Goal: Task Accomplishment & Management: Use online tool/utility

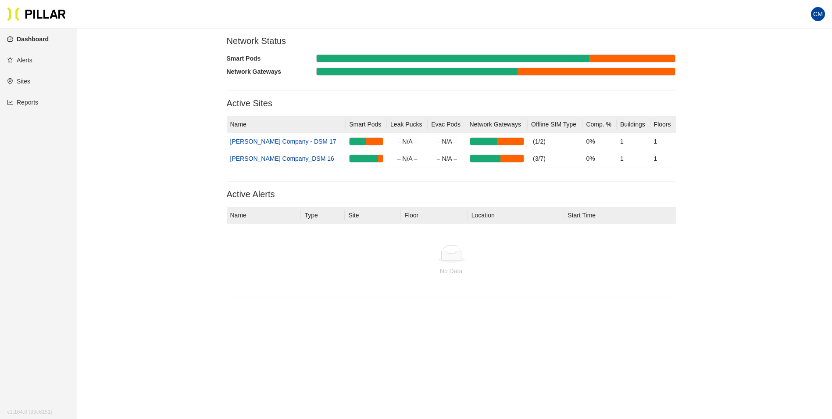
click at [34, 104] on link "Reports" at bounding box center [22, 102] width 31 height 7
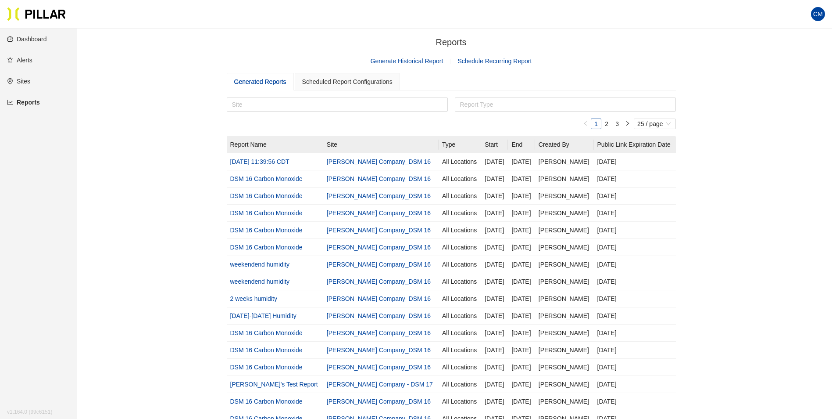
click at [418, 59] on link "Generate Historical Report" at bounding box center [407, 60] width 73 height 7
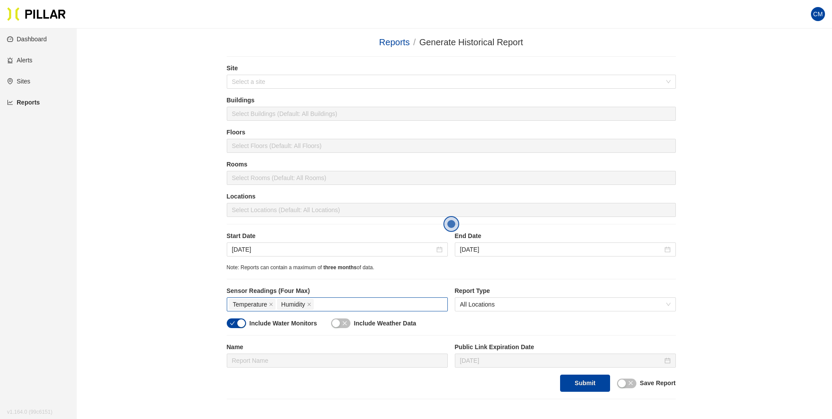
click at [330, 307] on div "Temperature Humidity" at bounding box center [337, 304] width 217 height 12
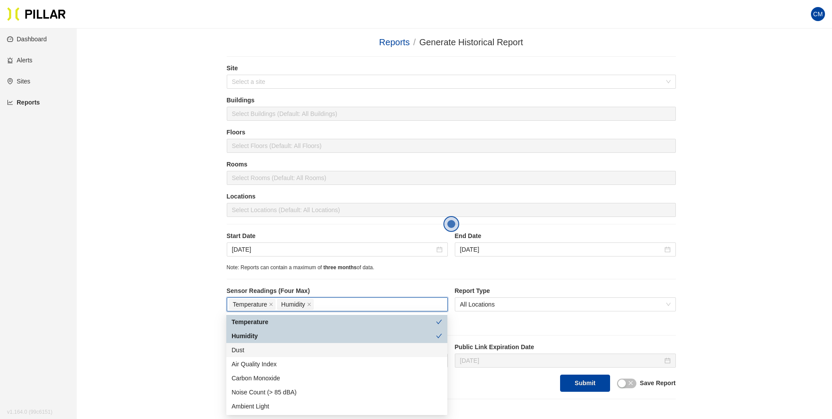
click at [254, 350] on div "Dust" at bounding box center [337, 350] width 211 height 10
click at [269, 304] on icon "close" at bounding box center [271, 304] width 4 height 4
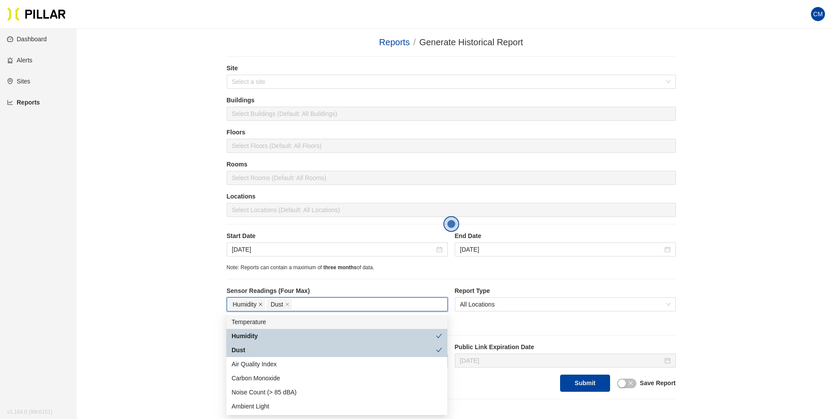
click at [258, 304] on icon "close" at bounding box center [260, 304] width 4 height 4
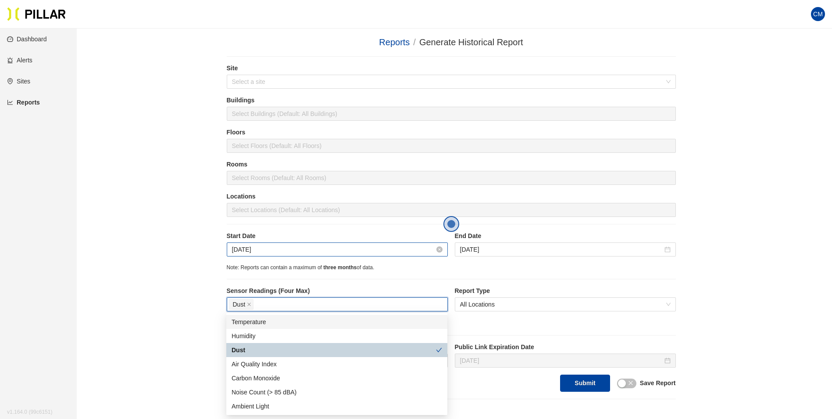
click at [416, 252] on input "[DATE]" at bounding box center [333, 249] width 203 height 10
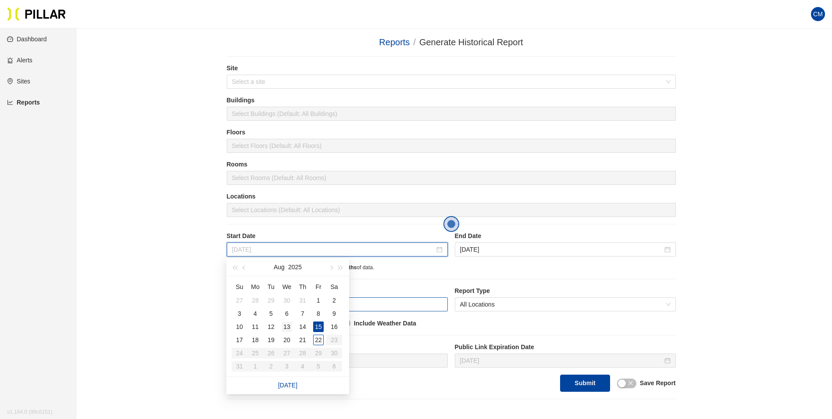
type input "[DATE]"
click at [285, 326] on div "13" at bounding box center [287, 326] width 11 height 11
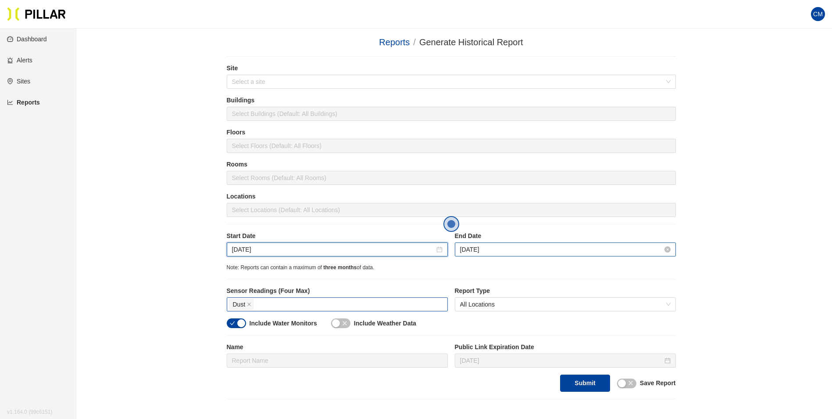
click at [541, 249] on input "[DATE]" at bounding box center [561, 249] width 203 height 10
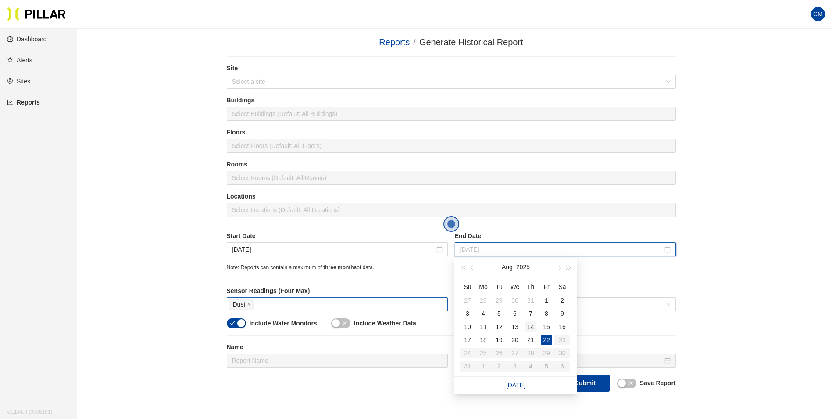
type input "[DATE]"
click at [533, 328] on div "14" at bounding box center [531, 326] width 11 height 11
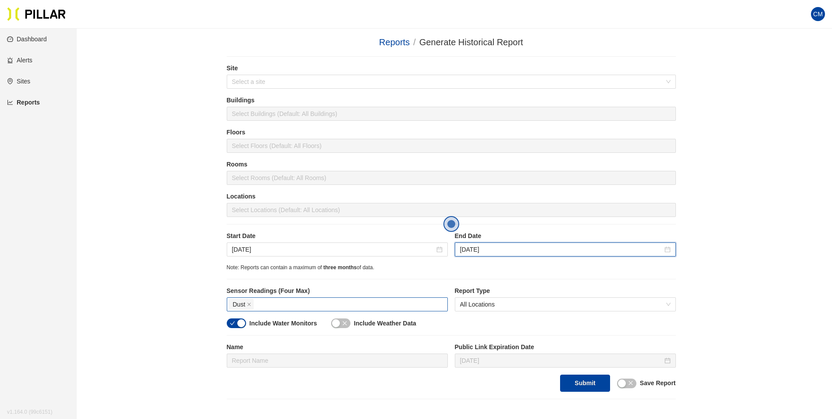
click at [270, 302] on div "Dust" at bounding box center [337, 304] width 217 height 12
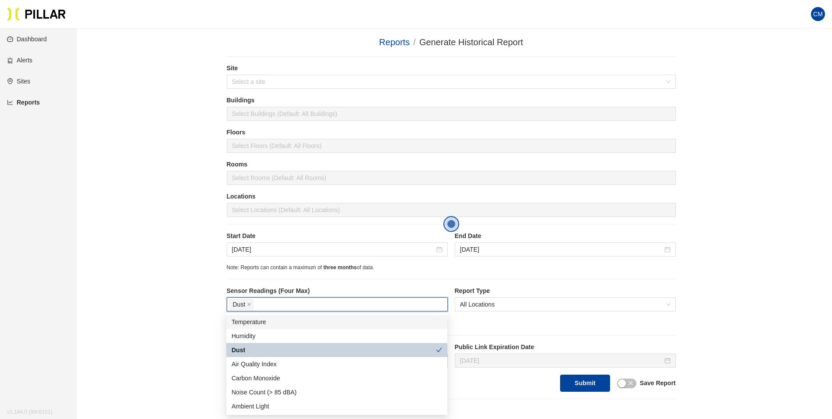
click at [270, 319] on div "Temperature" at bounding box center [337, 322] width 211 height 10
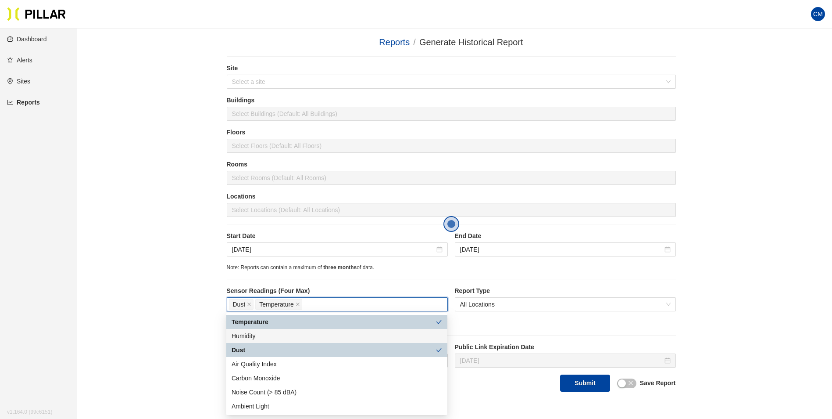
click at [297, 336] on div "Humidity" at bounding box center [337, 336] width 211 height 10
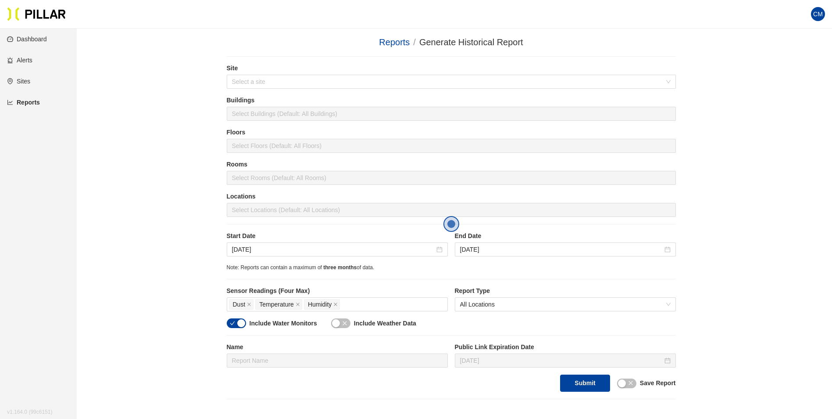
click at [662, 269] on div "Note: Reports can contain a maximum of three months of data." at bounding box center [451, 267] width 449 height 8
click at [585, 383] on button "Submit" at bounding box center [585, 382] width 50 height 17
click at [321, 76] on input "search" at bounding box center [448, 81] width 433 height 13
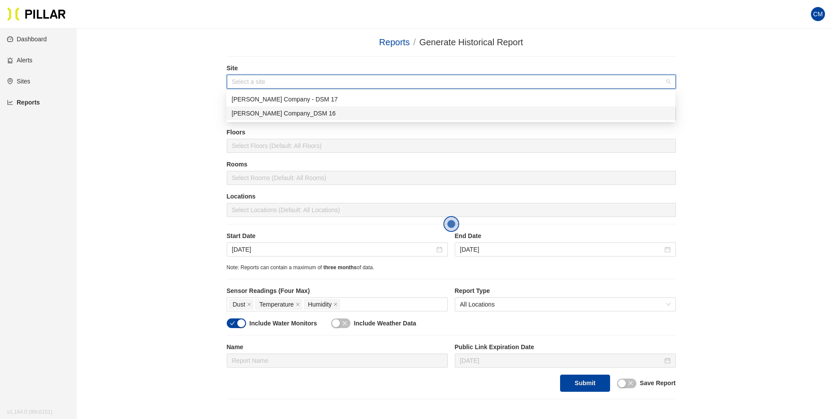
click at [309, 111] on div "[PERSON_NAME] Company_DSM 16" at bounding box center [451, 113] width 439 height 10
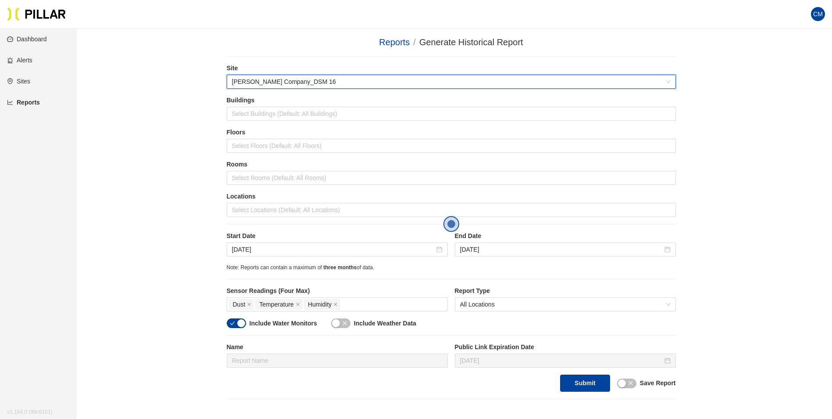
click at [722, 192] on div "Reports / Generate Historical Report / Site 546b1093 [PERSON_NAME] Company_DSM …" at bounding box center [451, 257] width 706 height 443
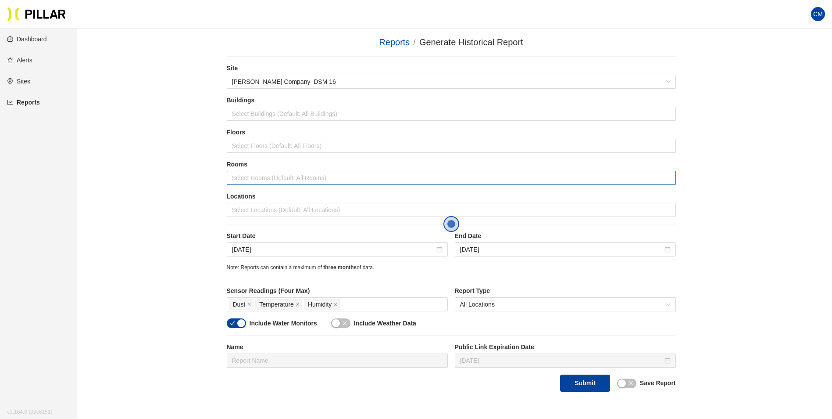
click at [274, 183] on div at bounding box center [451, 178] width 445 height 12
click at [395, 209] on div at bounding box center [451, 210] width 445 height 12
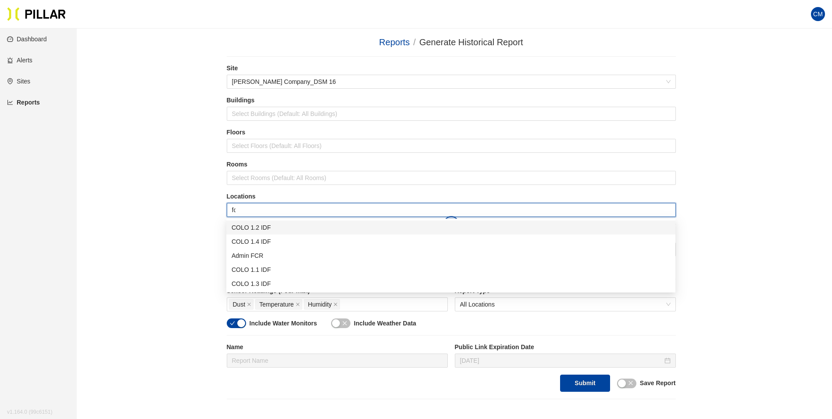
type input "fcr"
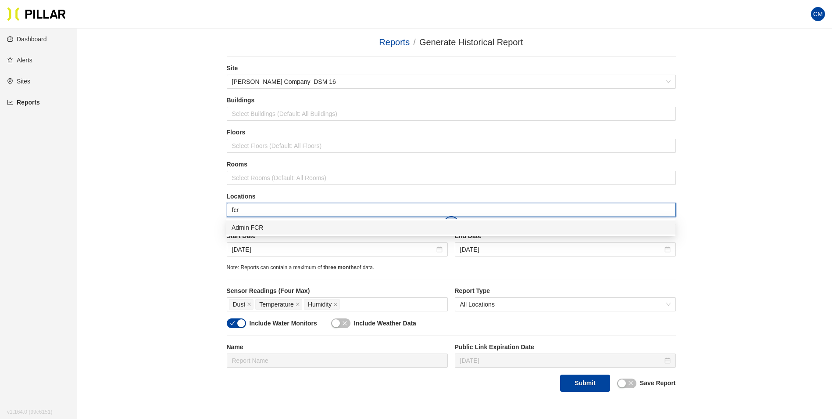
click at [393, 223] on div "Admin FCR" at bounding box center [451, 227] width 439 height 10
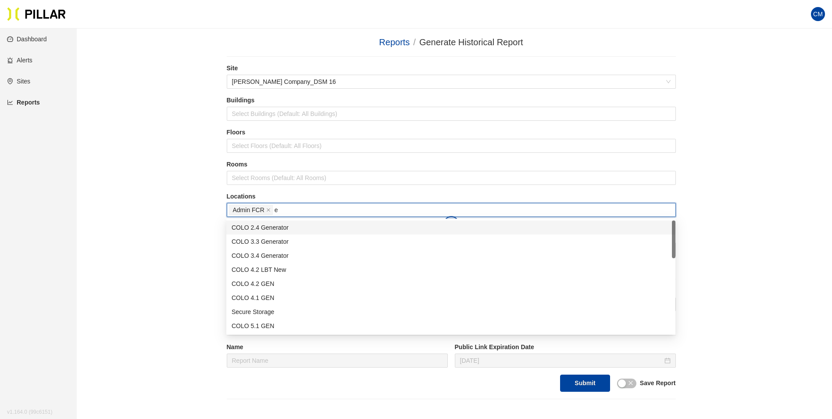
type input "er"
click at [283, 285] on div "Admin ER1" at bounding box center [451, 284] width 439 height 10
type input "er"
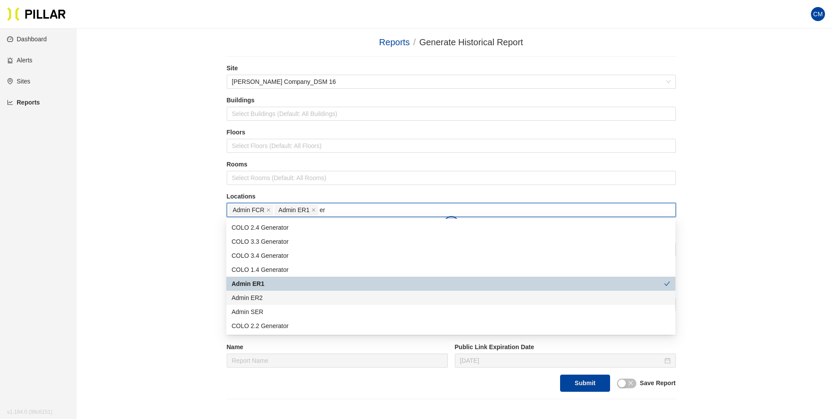
click at [285, 298] on div "Admin ER2" at bounding box center [451, 298] width 439 height 10
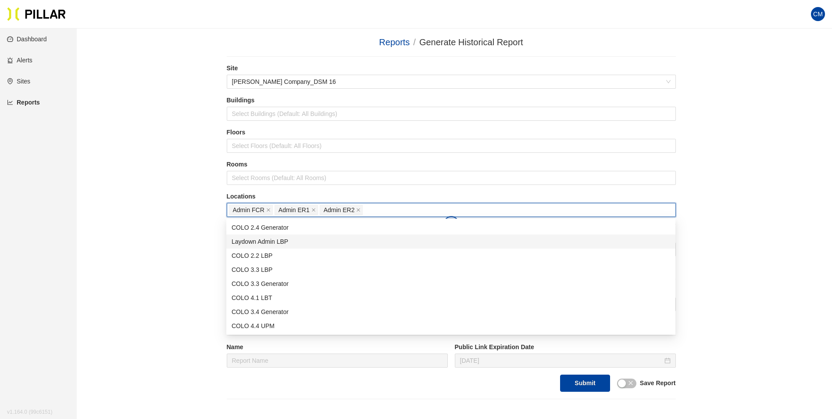
click at [710, 221] on div "Reports / Generate Historical Report / Site [PERSON_NAME] Company_DSM 16 Buildi…" at bounding box center [451, 257] width 706 height 443
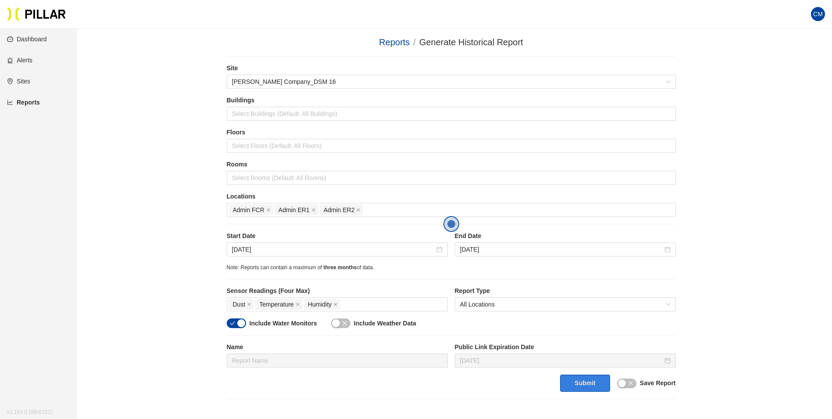
click at [584, 380] on button "Submit" at bounding box center [585, 382] width 50 height 17
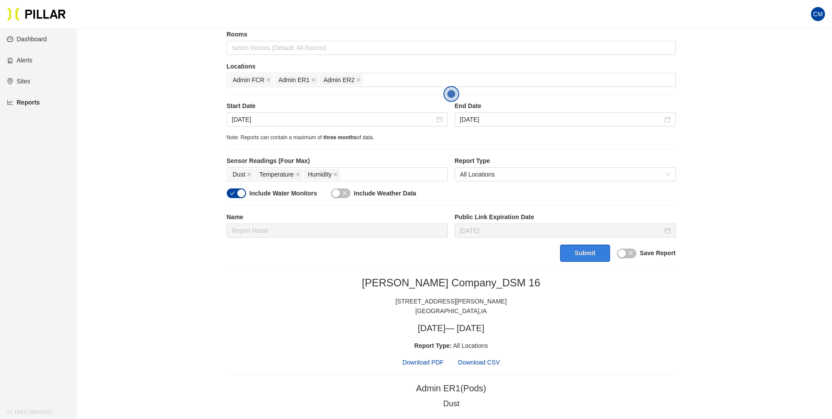
scroll to position [151, 0]
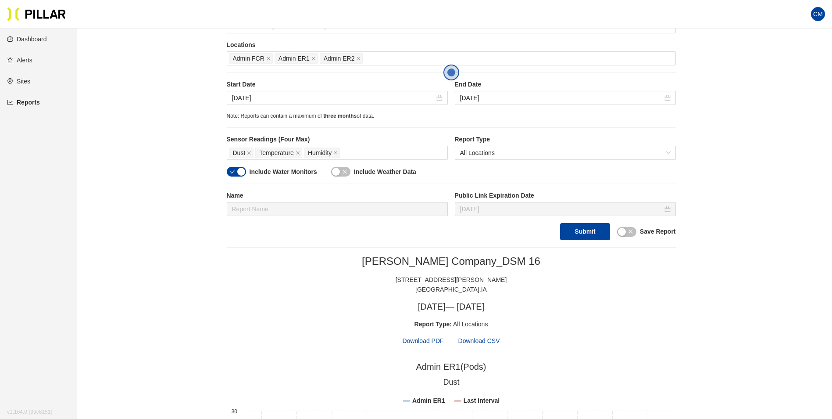
click at [430, 341] on span "Download PDF" at bounding box center [422, 341] width 41 height 10
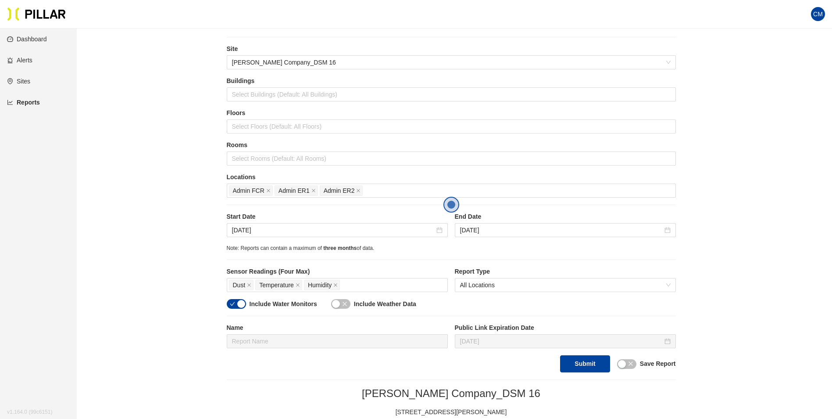
scroll to position [0, 0]
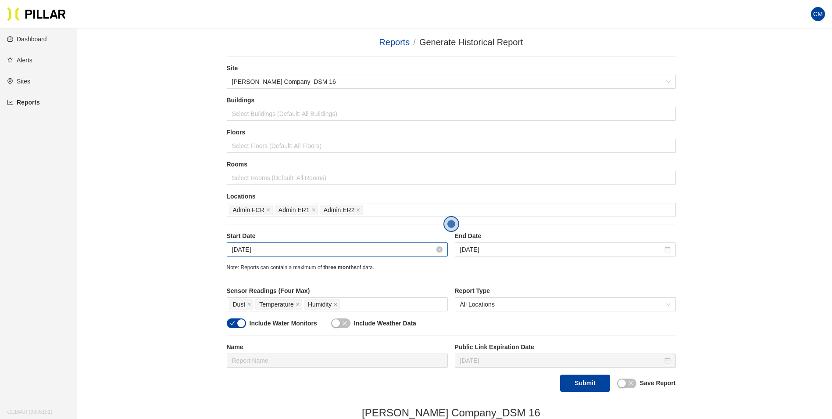
click at [297, 249] on input "[DATE]" at bounding box center [333, 249] width 203 height 10
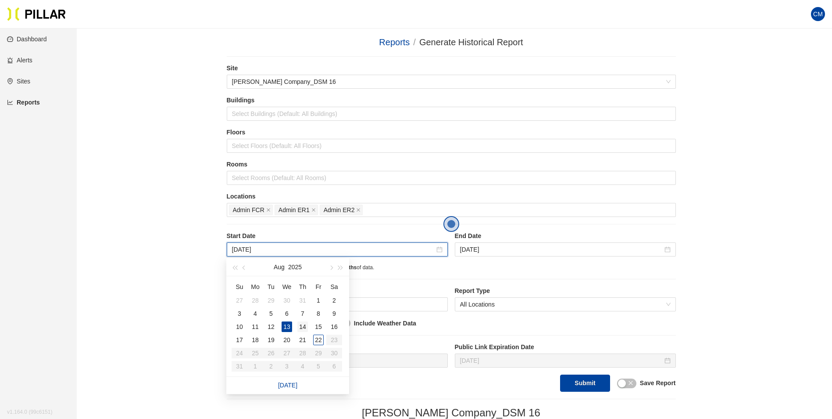
type input "[DATE]"
click at [302, 324] on div "14" at bounding box center [302, 326] width 11 height 11
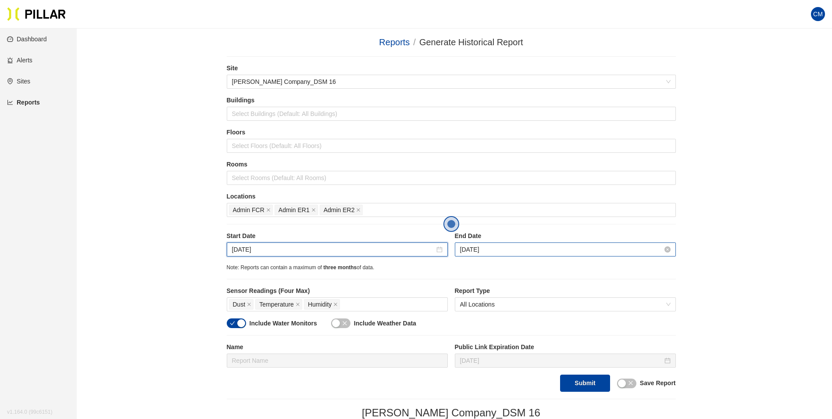
click at [530, 249] on input "[DATE]" at bounding box center [561, 249] width 203 height 10
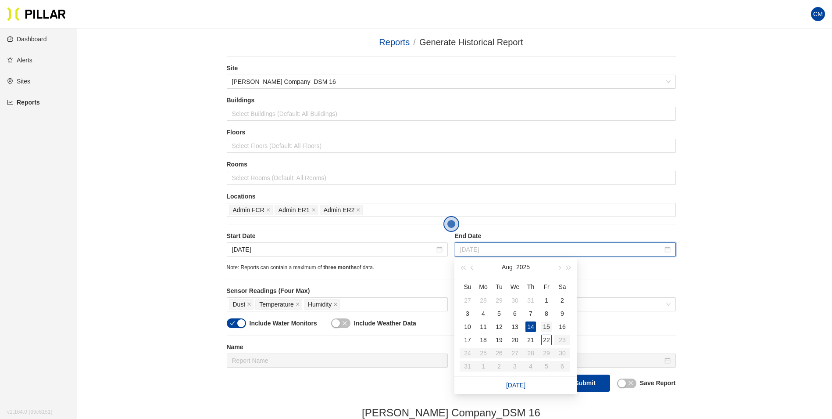
type input "[DATE]"
click at [549, 326] on div "15" at bounding box center [546, 326] width 11 height 11
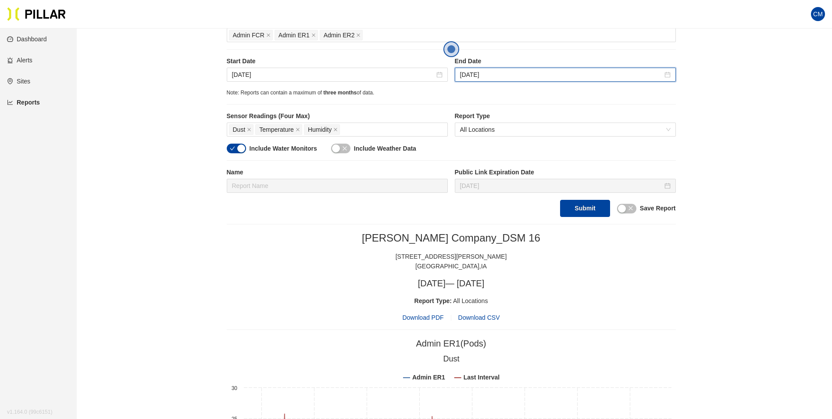
scroll to position [175, 0]
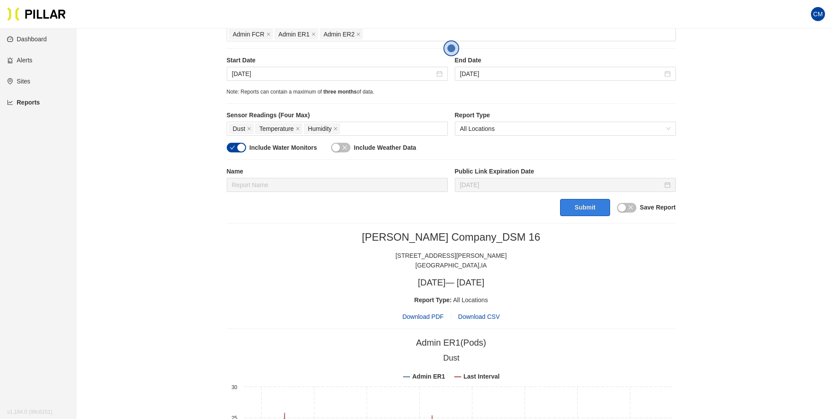
click at [574, 208] on button "Submit" at bounding box center [585, 207] width 50 height 17
click at [426, 316] on span "Download PDF" at bounding box center [422, 317] width 41 height 10
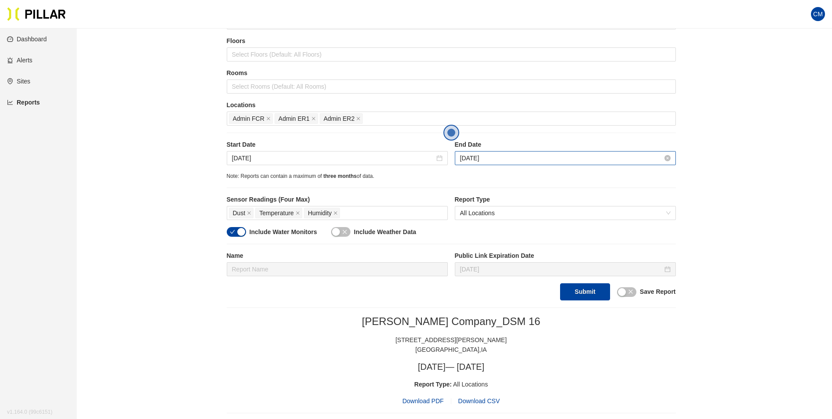
scroll to position [88, 0]
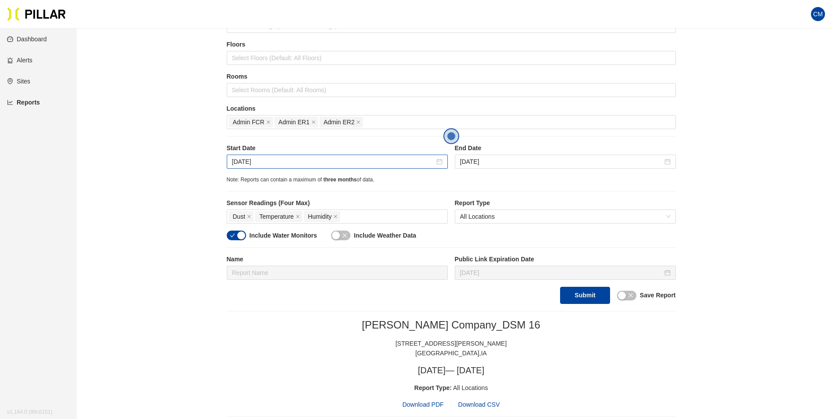
click at [327, 156] on div "[DATE]" at bounding box center [337, 161] width 221 height 14
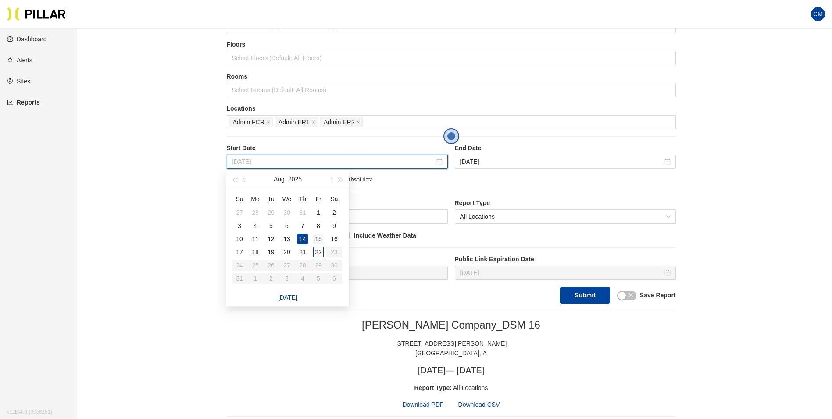
type input "[DATE]"
click at [319, 236] on div "15" at bounding box center [318, 238] width 11 height 11
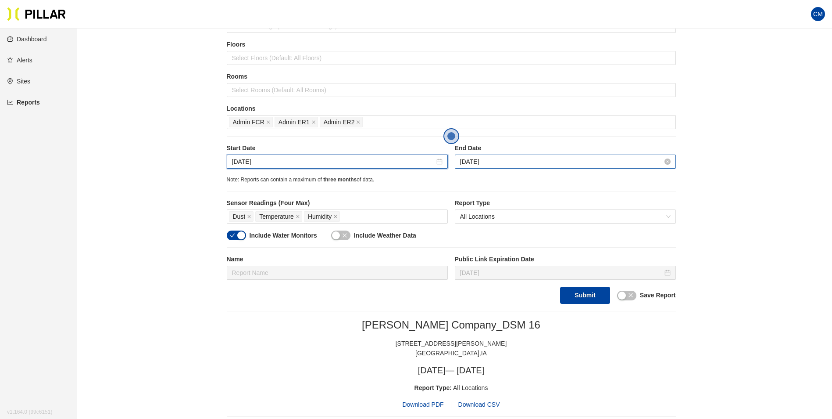
click at [512, 159] on input "[DATE]" at bounding box center [561, 162] width 203 height 10
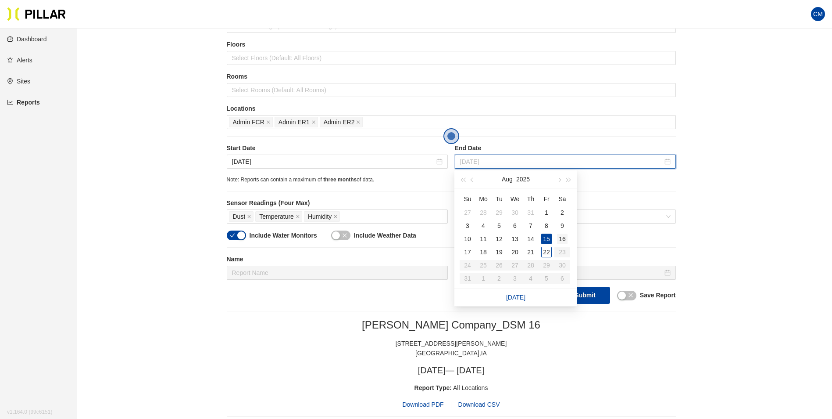
type input "[DATE]"
click at [565, 238] on div "16" at bounding box center [562, 238] width 11 height 11
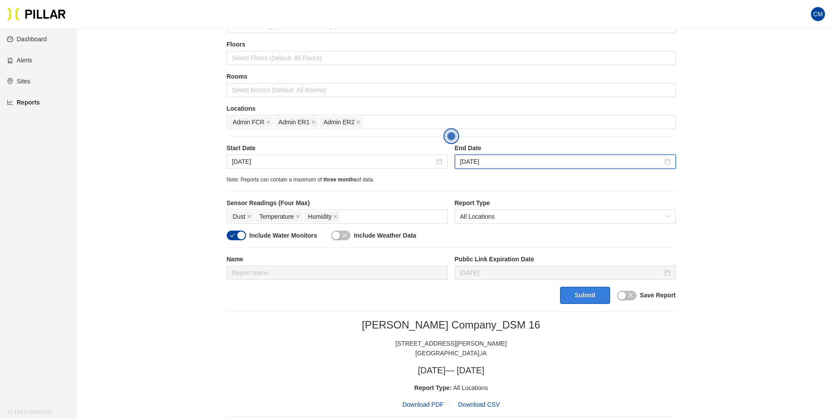
click at [579, 297] on button "Submit" at bounding box center [585, 294] width 50 height 17
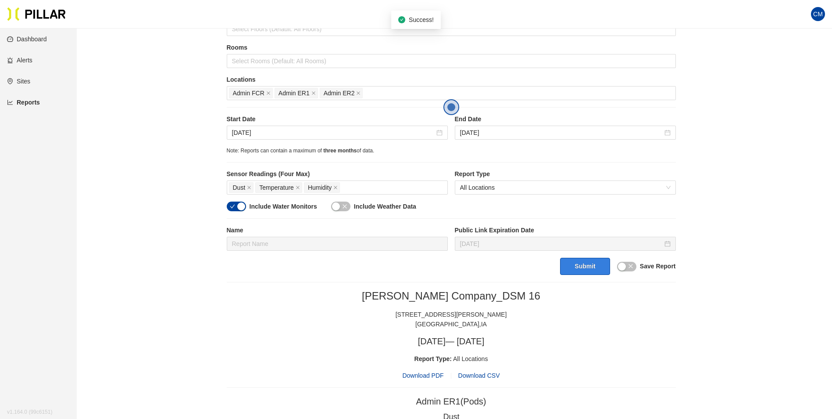
scroll to position [175, 0]
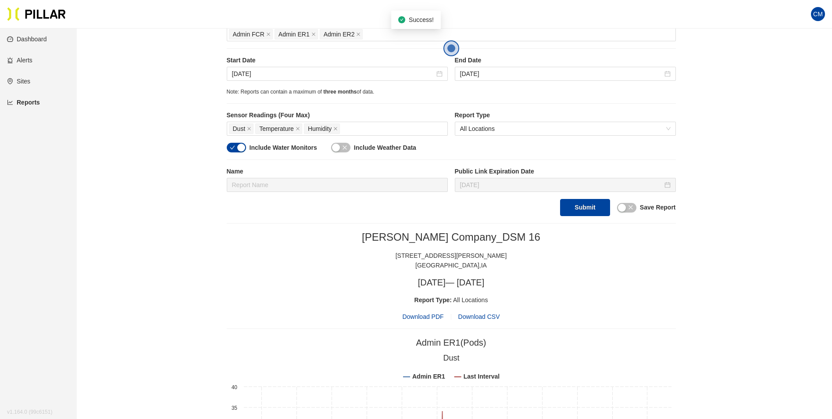
click at [424, 319] on span "Download PDF" at bounding box center [422, 317] width 41 height 10
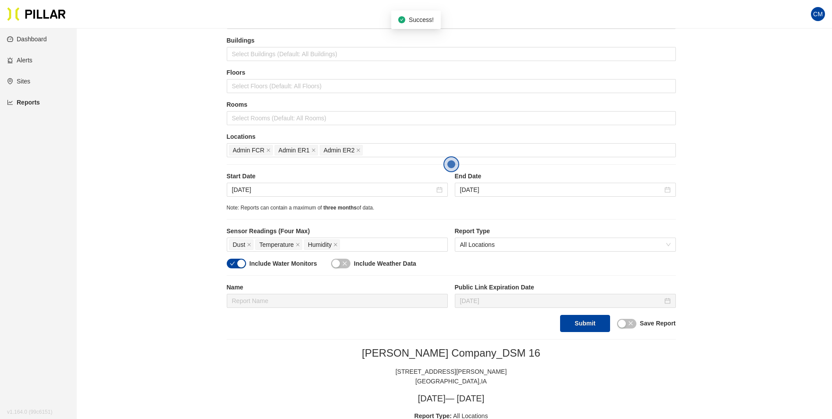
scroll to position [44, 0]
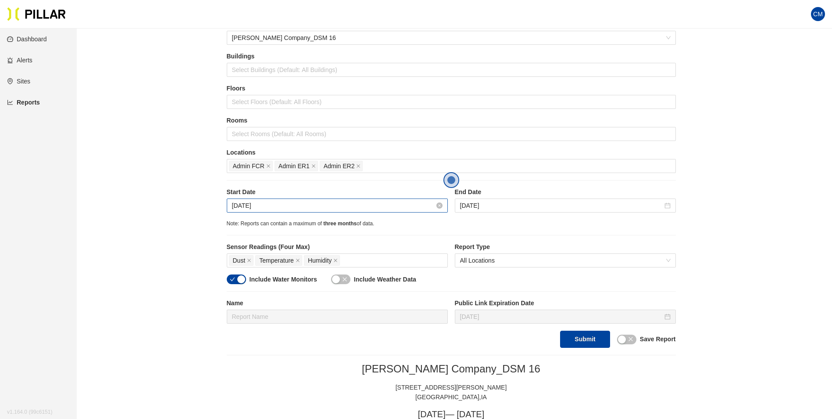
click at [289, 202] on input "[DATE]" at bounding box center [333, 206] width 203 height 10
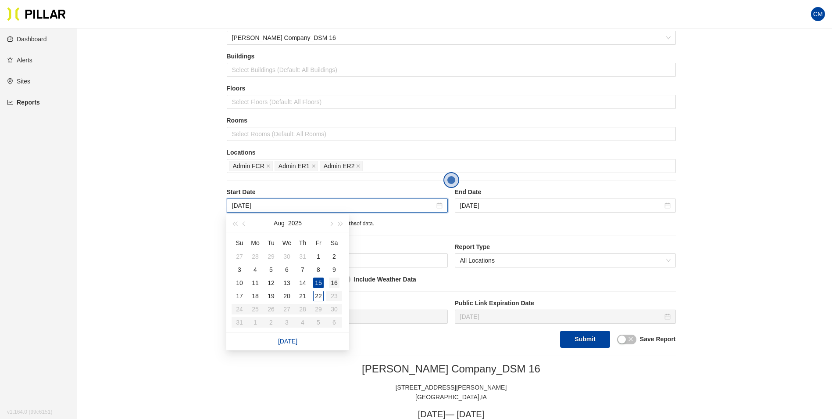
type input "[DATE]"
click at [335, 281] on div "16" at bounding box center [334, 282] width 11 height 11
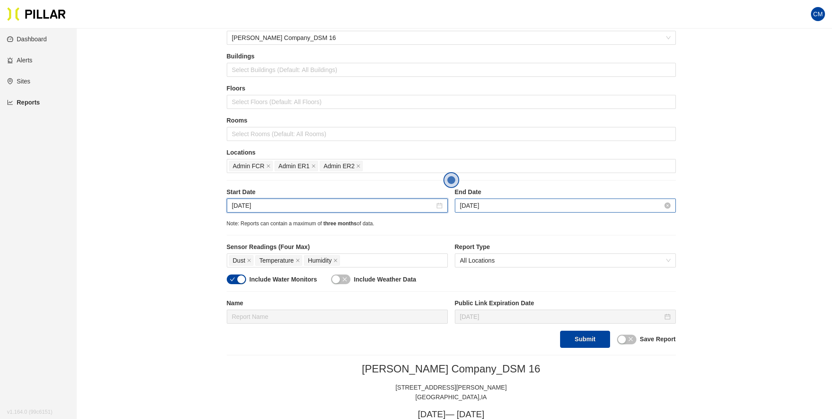
click at [505, 206] on input "[DATE]" at bounding box center [561, 206] width 203 height 10
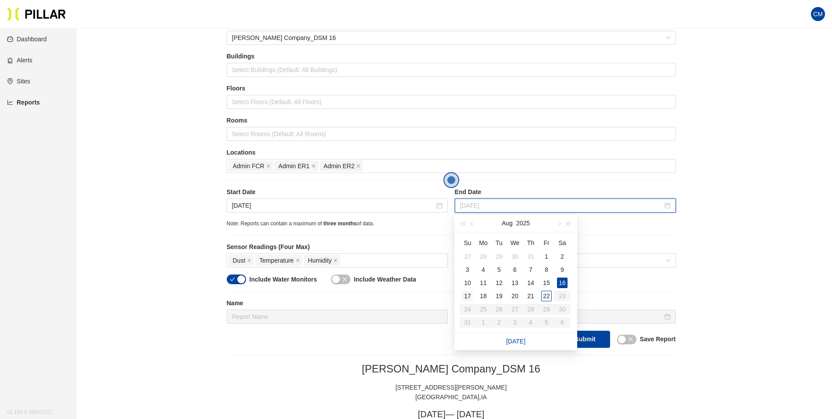
type input "[DATE]"
click at [466, 294] on div "17" at bounding box center [467, 295] width 11 height 11
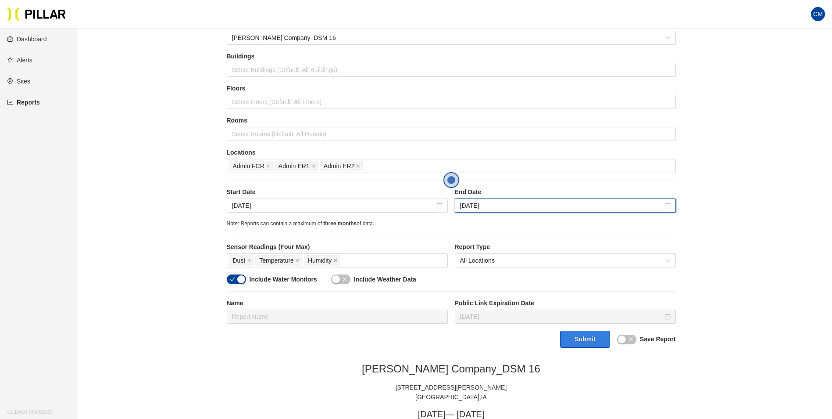
click at [573, 339] on button "Submit" at bounding box center [585, 338] width 50 height 17
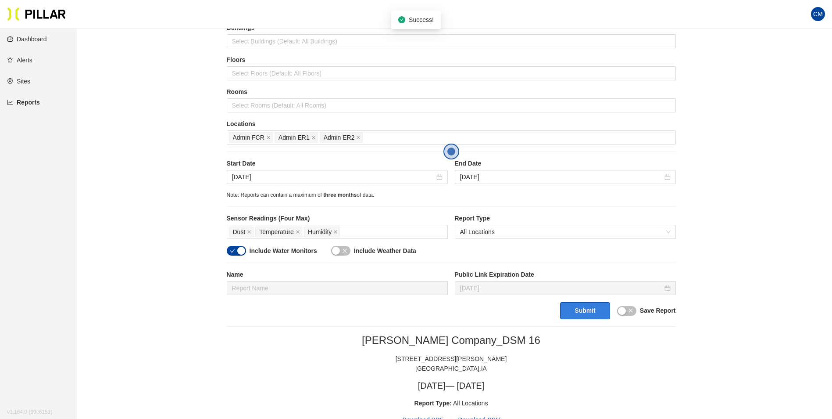
scroll to position [88, 0]
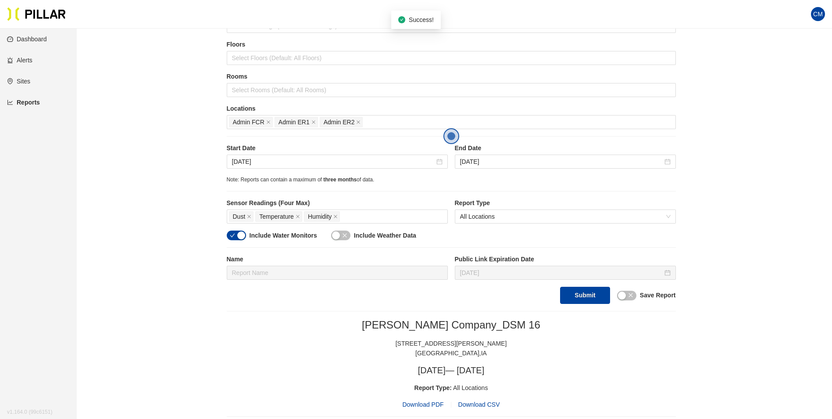
click at [425, 403] on span "Download PDF" at bounding box center [422, 404] width 41 height 10
click at [385, 167] on div "[DATE]" at bounding box center [337, 161] width 221 height 14
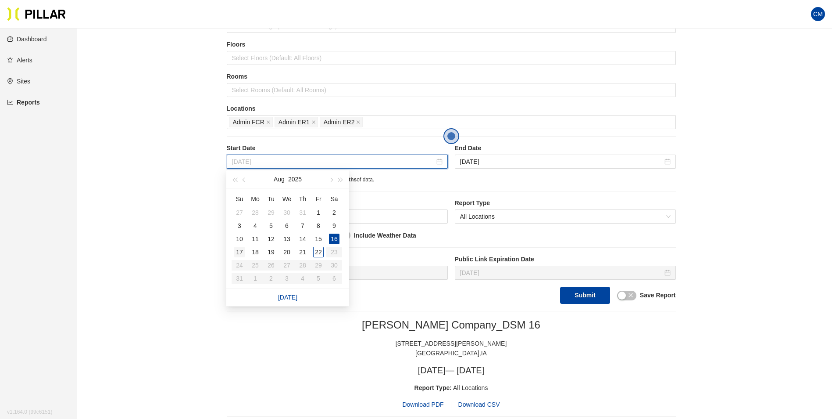
type input "[DATE]"
click at [239, 248] on div "17" at bounding box center [239, 252] width 11 height 11
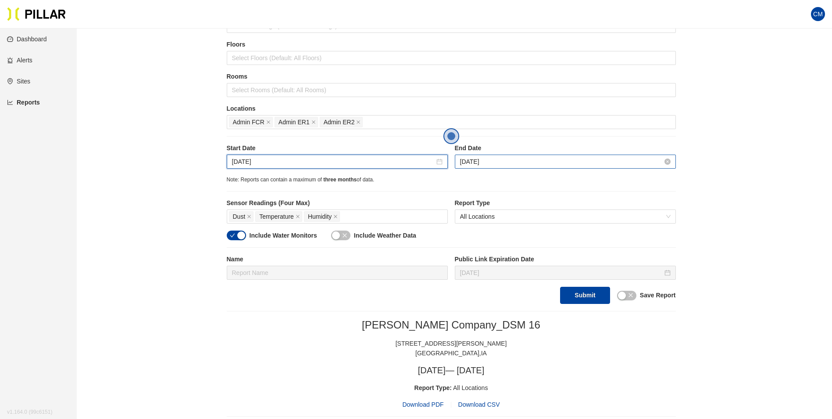
click at [508, 160] on input "[DATE]" at bounding box center [561, 162] width 203 height 10
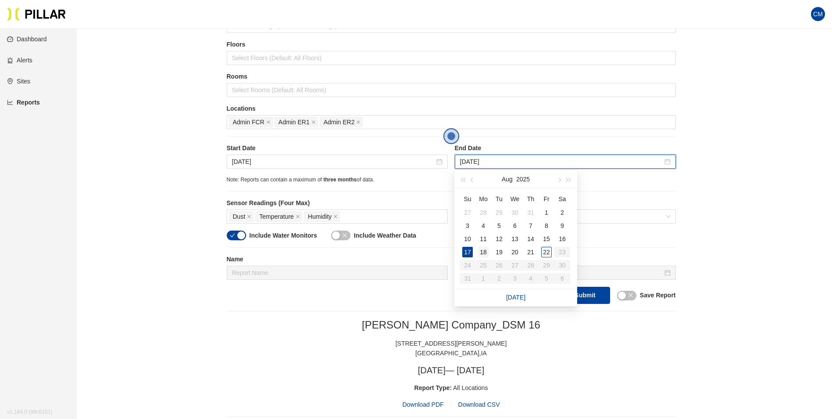
type input "[DATE]"
click at [484, 251] on div "18" at bounding box center [483, 252] width 11 height 11
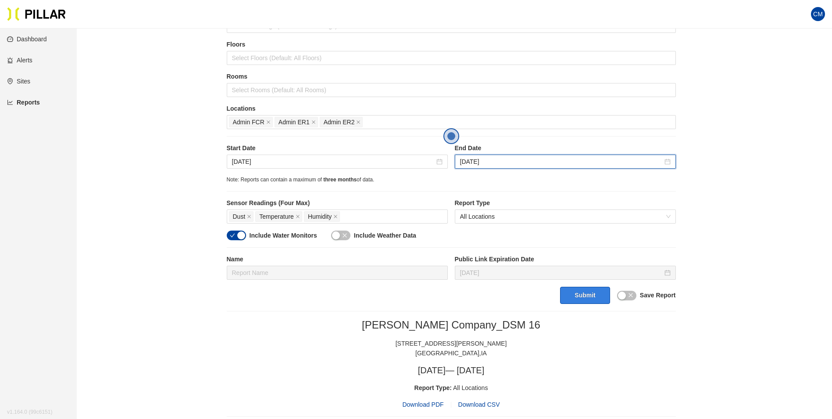
click at [584, 297] on button "Submit" at bounding box center [585, 294] width 50 height 17
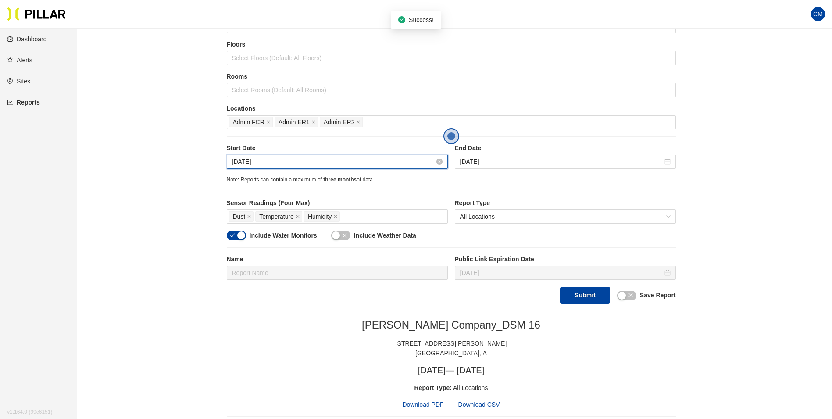
click at [325, 164] on input "[DATE]" at bounding box center [333, 162] width 203 height 10
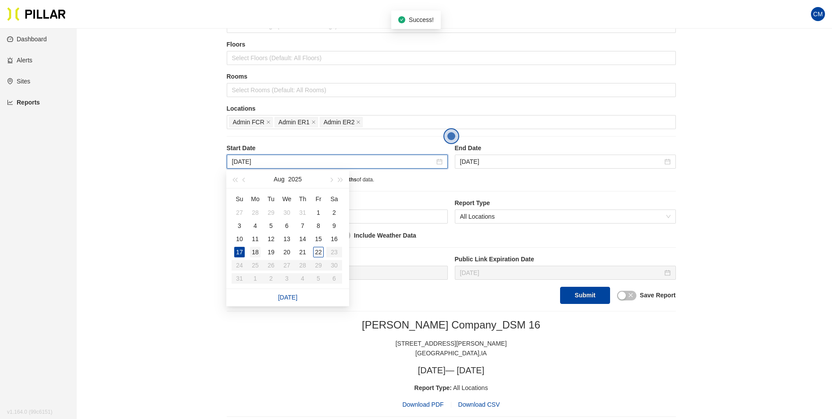
type input "[DATE]"
click at [259, 249] on div "18" at bounding box center [255, 252] width 11 height 11
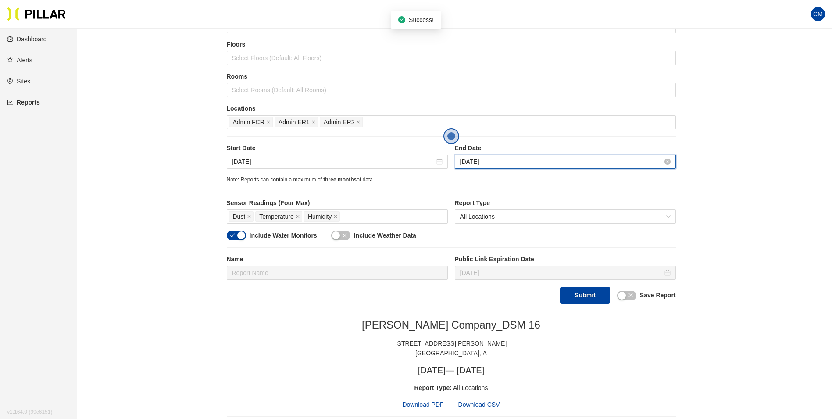
click at [513, 163] on input "[DATE]" at bounding box center [561, 162] width 203 height 10
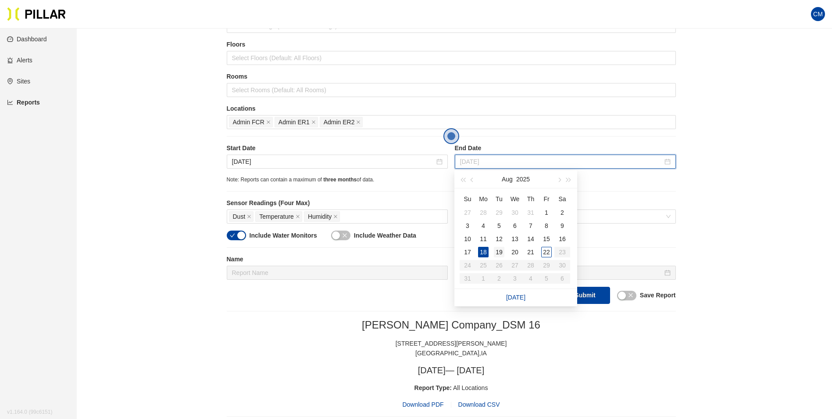
type input "[DATE]"
click at [498, 254] on div "19" at bounding box center [499, 252] width 11 height 11
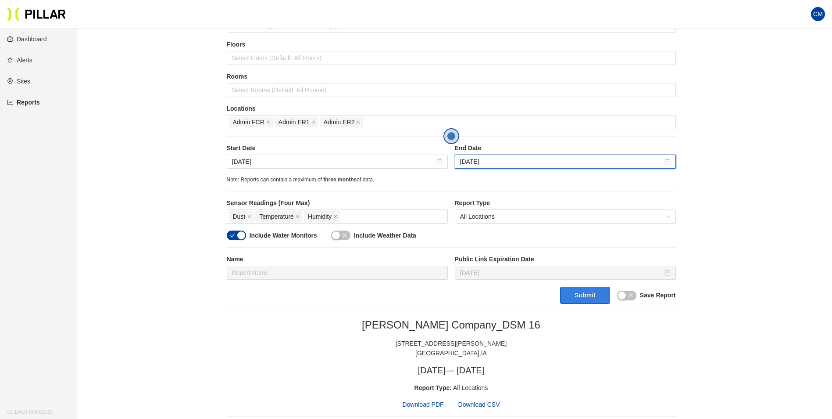
click at [587, 297] on button "Submit" at bounding box center [585, 294] width 50 height 17
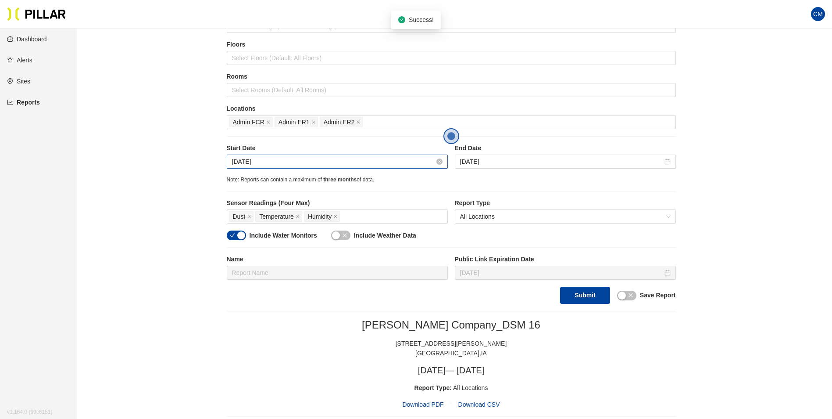
click at [337, 158] on input "[DATE]" at bounding box center [333, 162] width 203 height 10
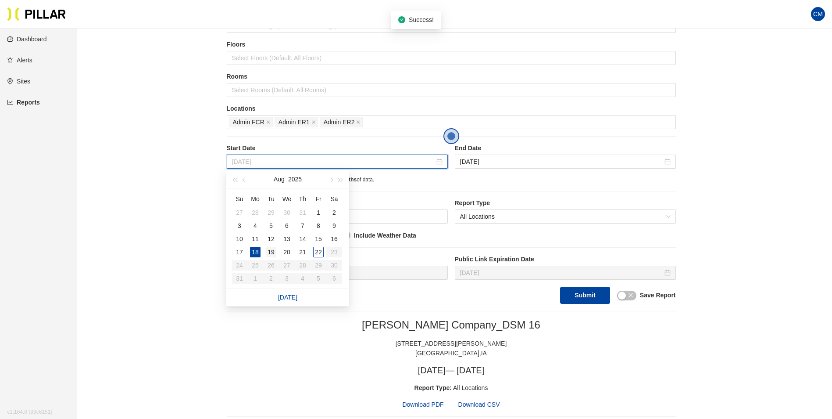
type input "[DATE]"
click at [272, 249] on div "19" at bounding box center [271, 252] width 11 height 11
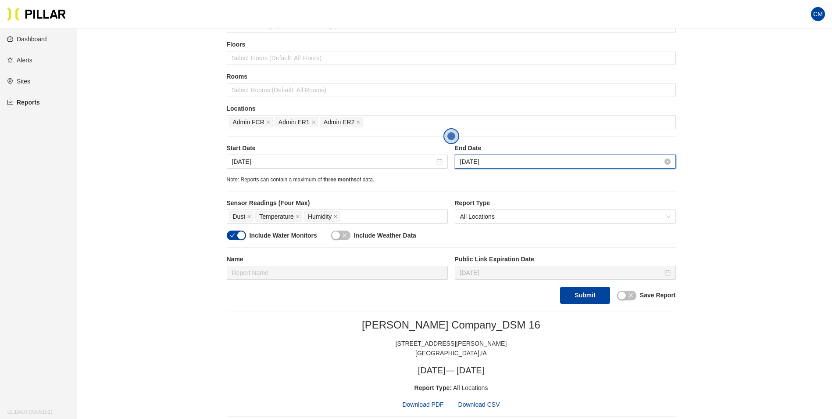
click at [522, 157] on input "[DATE]" at bounding box center [561, 162] width 203 height 10
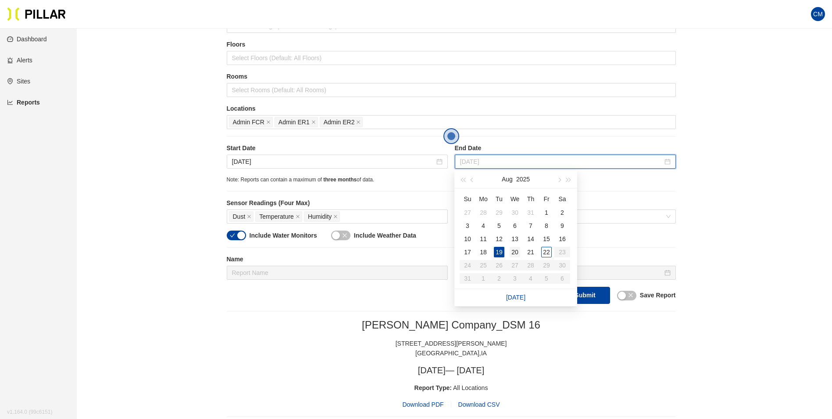
type input "[DATE]"
click at [517, 250] on div "20" at bounding box center [515, 252] width 11 height 11
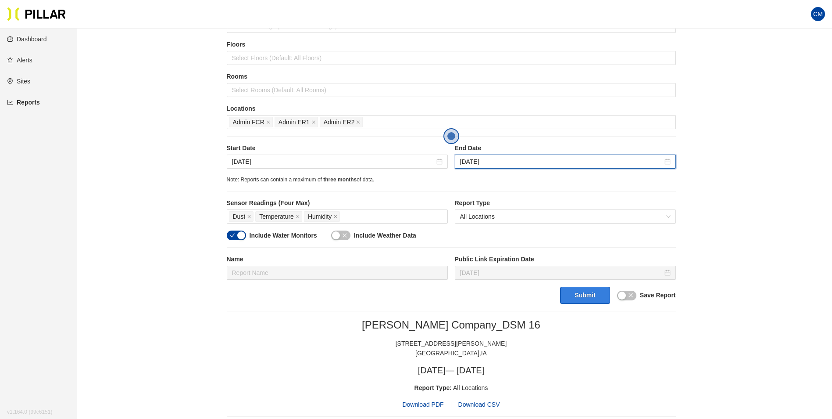
click at [576, 292] on button "Submit" at bounding box center [585, 294] width 50 height 17
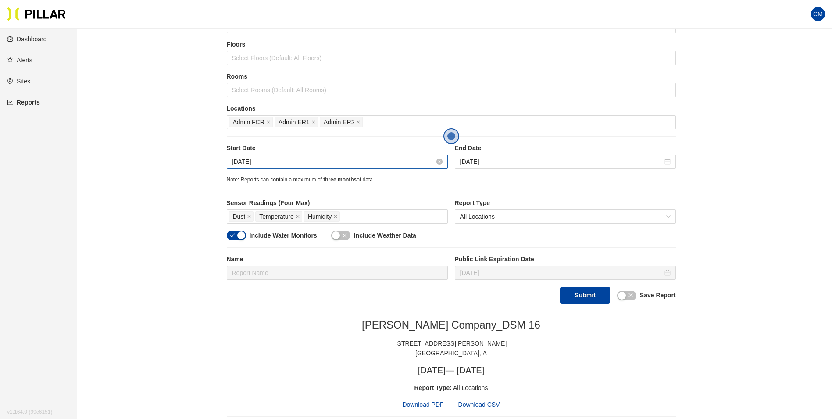
click at [304, 158] on input "[DATE]" at bounding box center [333, 162] width 203 height 10
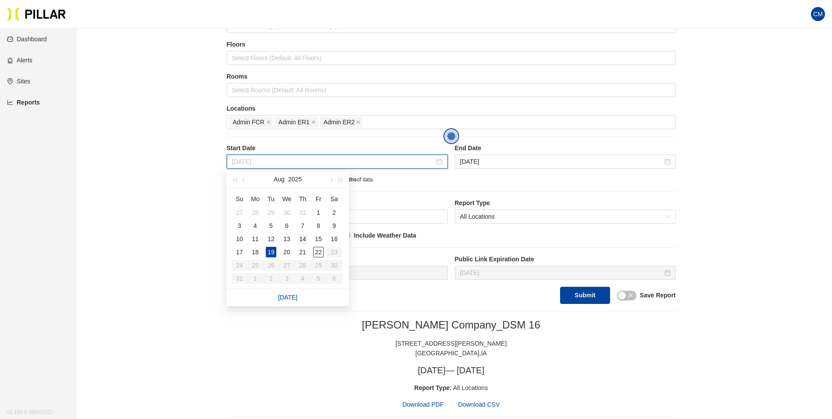
click at [306, 236] on div "14" at bounding box center [302, 238] width 11 height 11
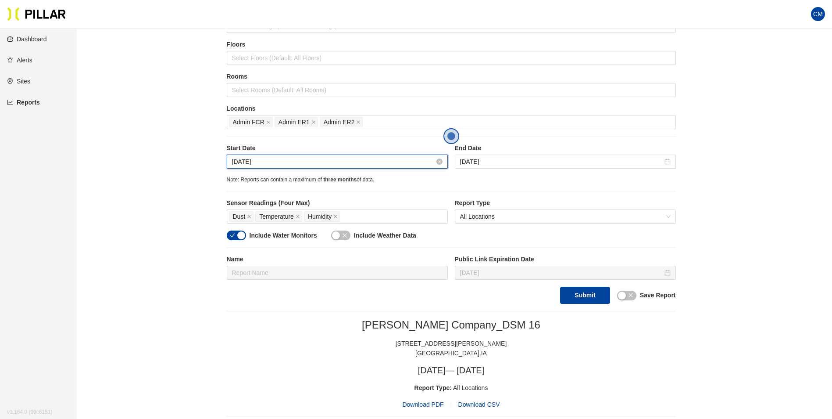
click at [386, 164] on input "[DATE]" at bounding box center [333, 162] width 203 height 10
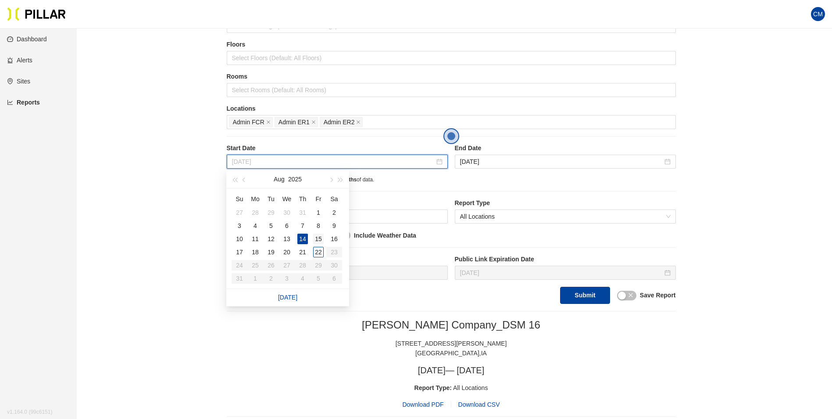
type input "[DATE]"
click at [319, 235] on div "15" at bounding box center [318, 238] width 11 height 11
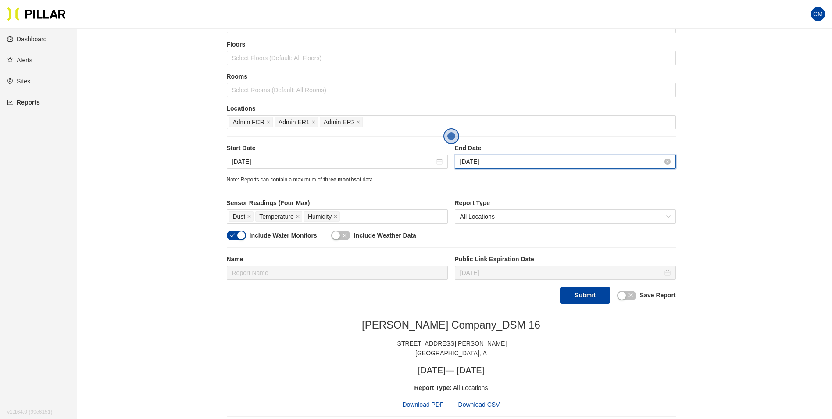
click at [482, 160] on input "[DATE]" at bounding box center [561, 162] width 203 height 10
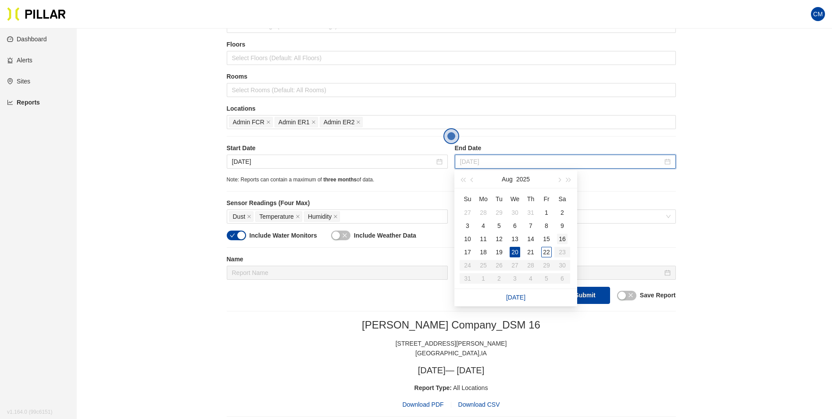
type input "[DATE]"
click at [563, 238] on div "16" at bounding box center [562, 238] width 11 height 11
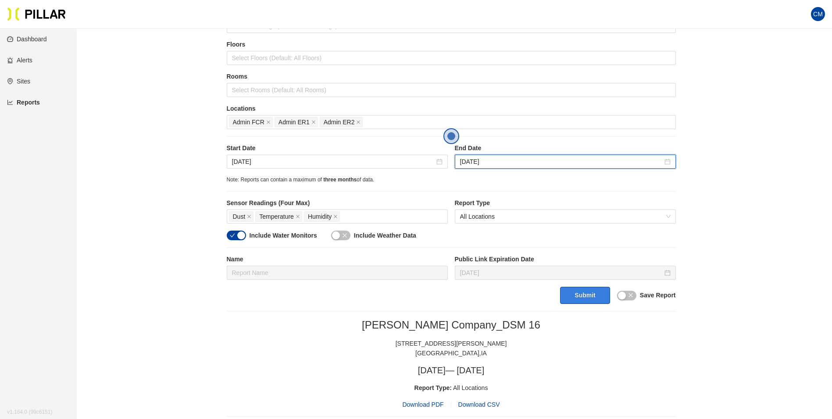
click at [587, 295] on button "Submit" at bounding box center [585, 294] width 50 height 17
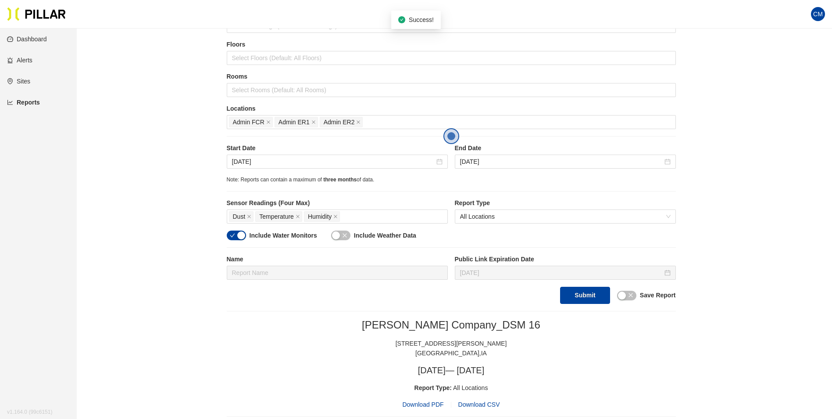
click at [417, 404] on span "Download PDF" at bounding box center [422, 404] width 41 height 10
click at [361, 165] on input "[DATE]" at bounding box center [333, 162] width 203 height 10
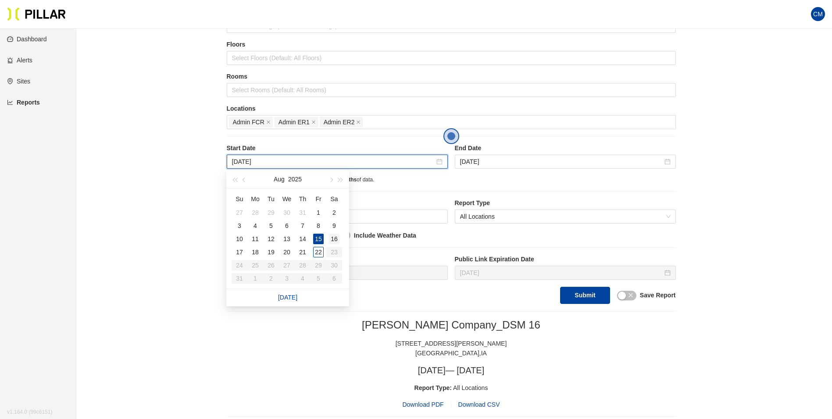
type input "[DATE]"
click at [333, 239] on div "16" at bounding box center [334, 238] width 11 height 11
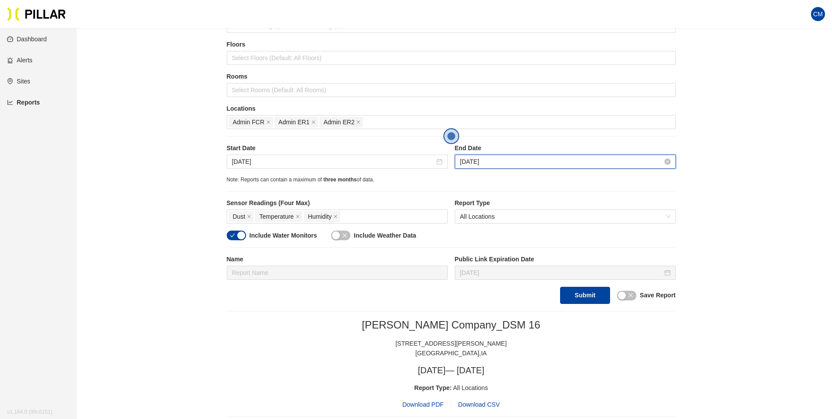
click at [507, 160] on input "[DATE]" at bounding box center [561, 162] width 203 height 10
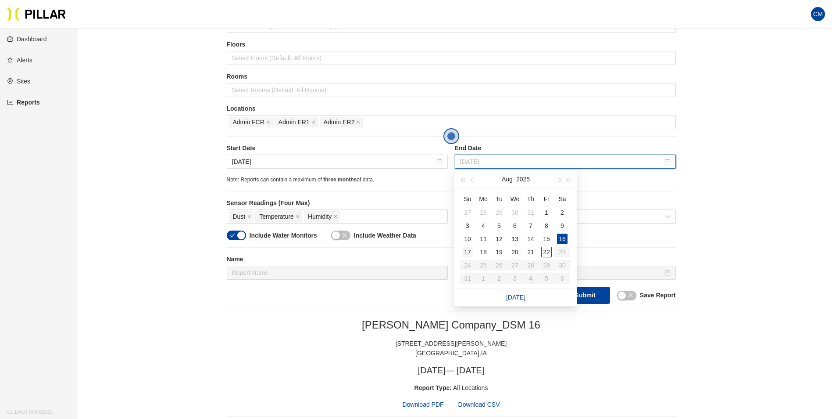
type input "[DATE]"
click at [469, 250] on div "17" at bounding box center [467, 252] width 11 height 11
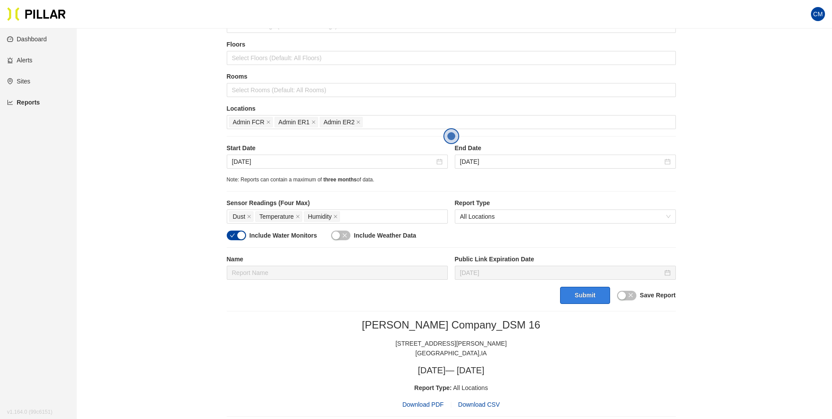
click at [584, 297] on button "Submit" at bounding box center [585, 294] width 50 height 17
click at [425, 403] on span "Download PDF" at bounding box center [422, 404] width 41 height 10
click at [348, 160] on input "[DATE]" at bounding box center [333, 162] width 203 height 10
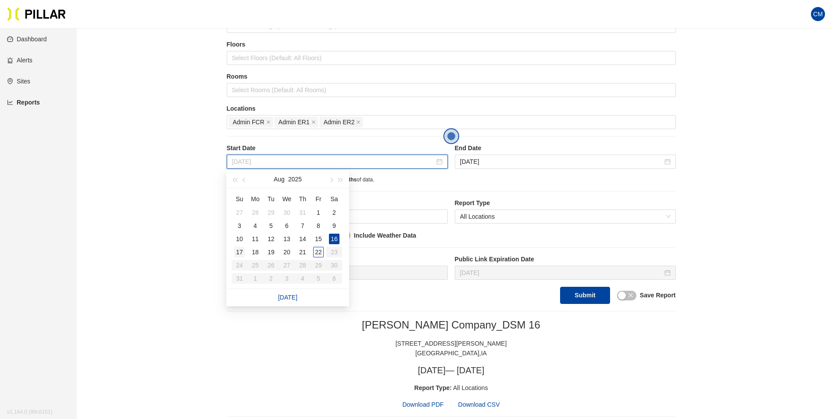
type input "[DATE]"
click at [243, 252] on div "17" at bounding box center [239, 252] width 11 height 11
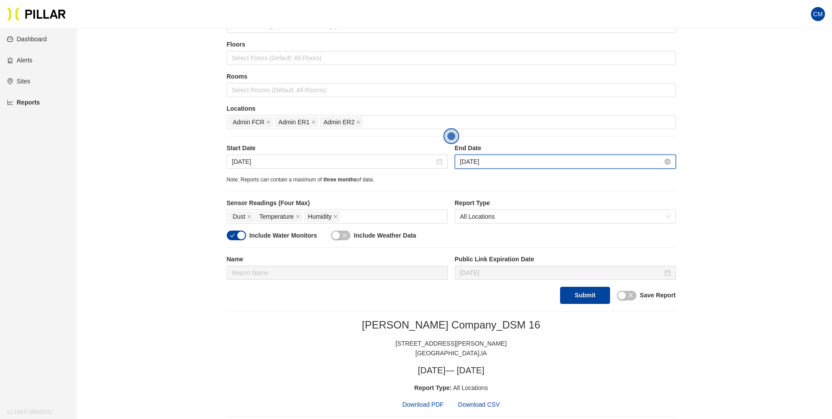
click at [515, 162] on input "[DATE]" at bounding box center [561, 162] width 203 height 10
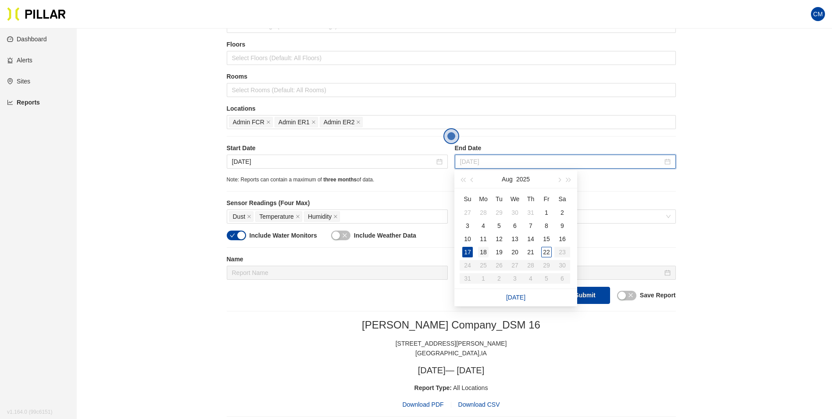
type input "[DATE]"
click at [483, 251] on div "18" at bounding box center [483, 252] width 11 height 11
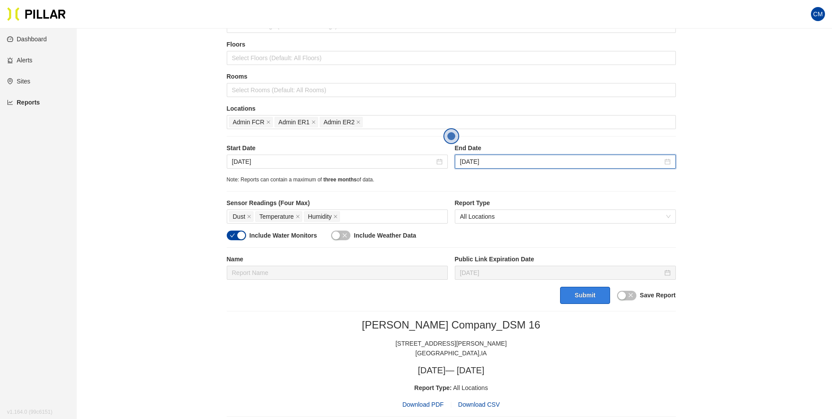
click at [592, 294] on button "Submit" at bounding box center [585, 294] width 50 height 17
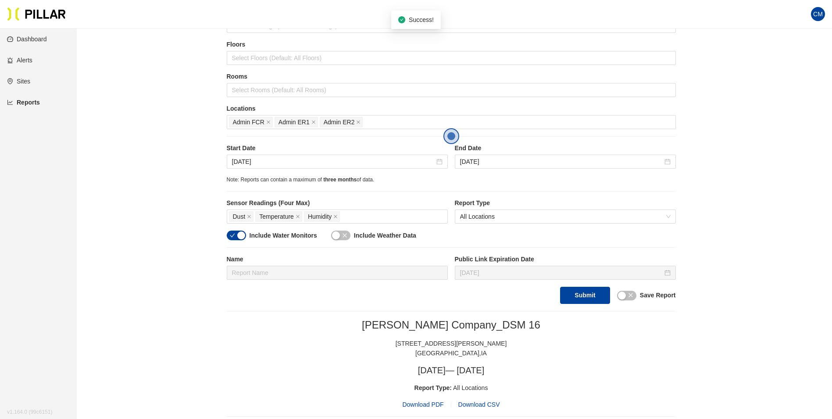
click at [427, 402] on span "Download PDF" at bounding box center [422, 404] width 41 height 10
click at [373, 159] on input "[DATE]" at bounding box center [333, 162] width 203 height 10
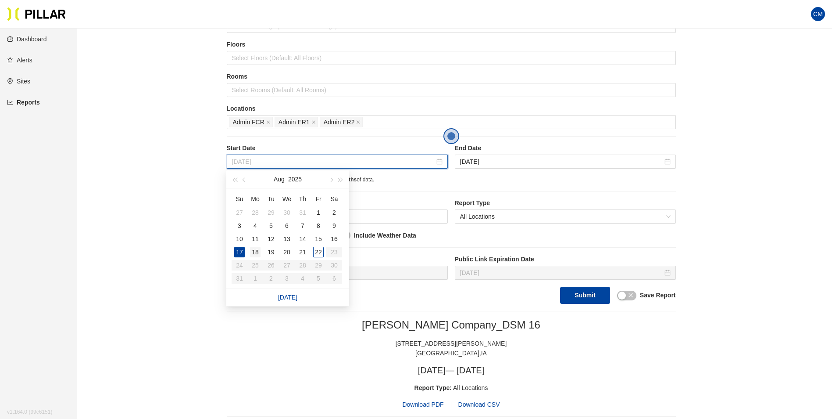
type input "[DATE]"
click at [255, 248] on div "18" at bounding box center [255, 252] width 11 height 11
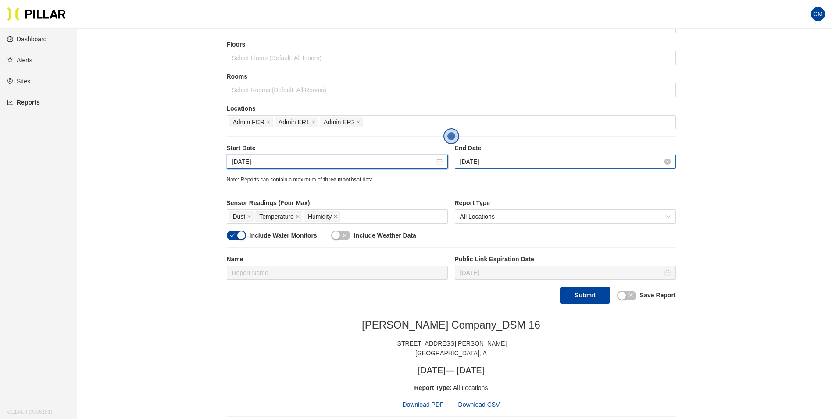
click at [512, 157] on input "[DATE]" at bounding box center [561, 162] width 203 height 10
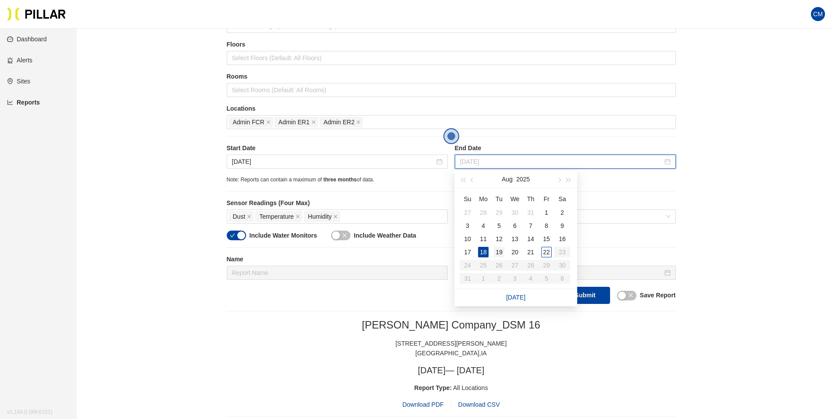
type input "[DATE]"
click at [499, 251] on div "19" at bounding box center [499, 252] width 11 height 11
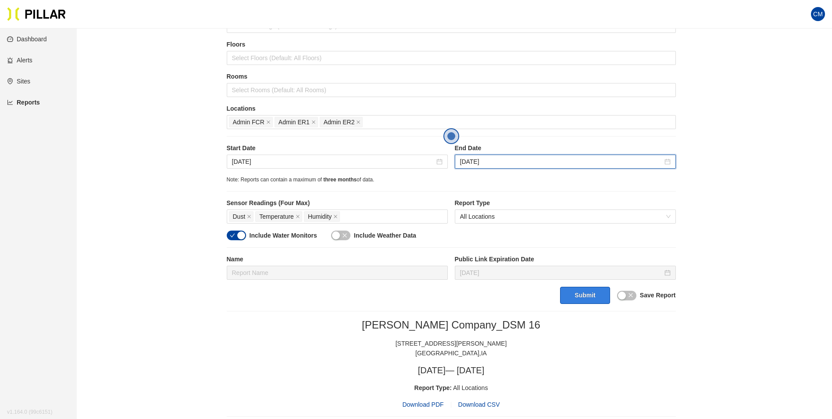
click at [576, 298] on button "Submit" at bounding box center [585, 294] width 50 height 17
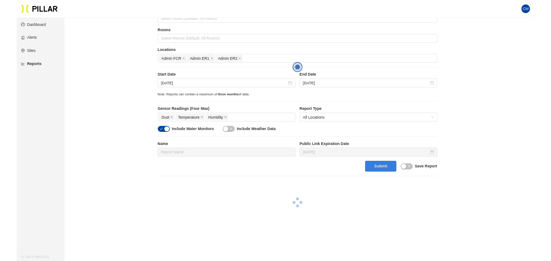
scroll to position [132, 0]
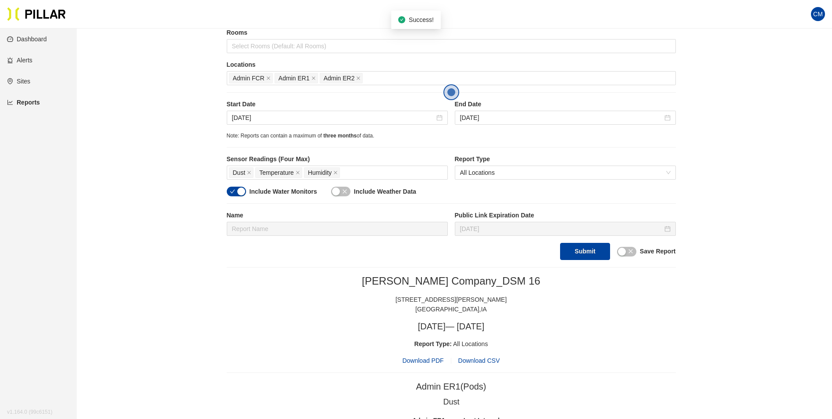
click at [426, 360] on span "Download PDF" at bounding box center [422, 360] width 41 height 10
drag, startPoint x: 521, startPoint y: 136, endPoint x: 396, endPoint y: 136, distance: 124.6
click at [521, 136] on div "Note: Reports can contain a maximum of three months of data." at bounding box center [451, 136] width 449 height 8
click at [321, 115] on input "[DATE]" at bounding box center [333, 118] width 203 height 10
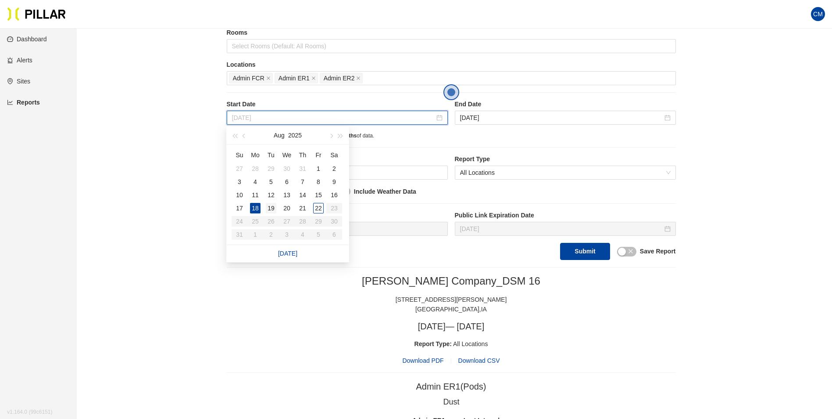
click at [272, 207] on div "19" at bounding box center [271, 208] width 11 height 11
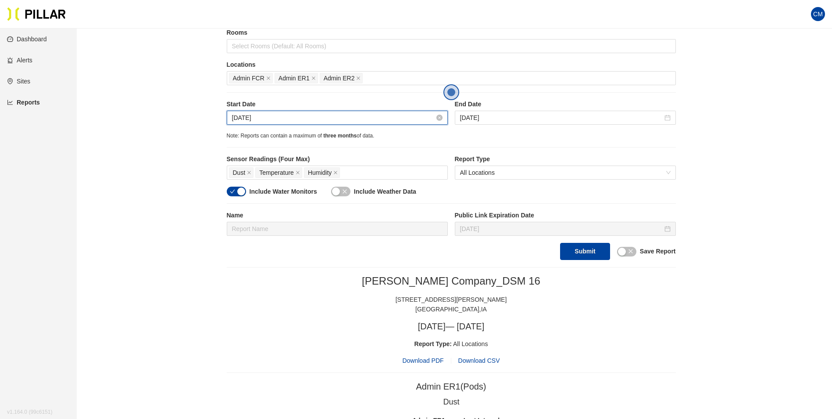
click at [345, 118] on input "[DATE]" at bounding box center [333, 118] width 203 height 10
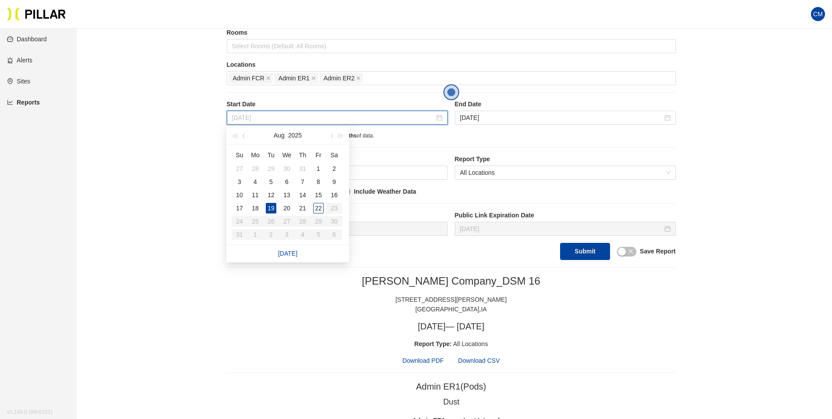
type input "[DATE]"
click at [582, 146] on div "Site [PERSON_NAME] Company_DSM 16 Buildings Select Buildings (Default: All Buil…" at bounding box center [451, 96] width 449 height 328
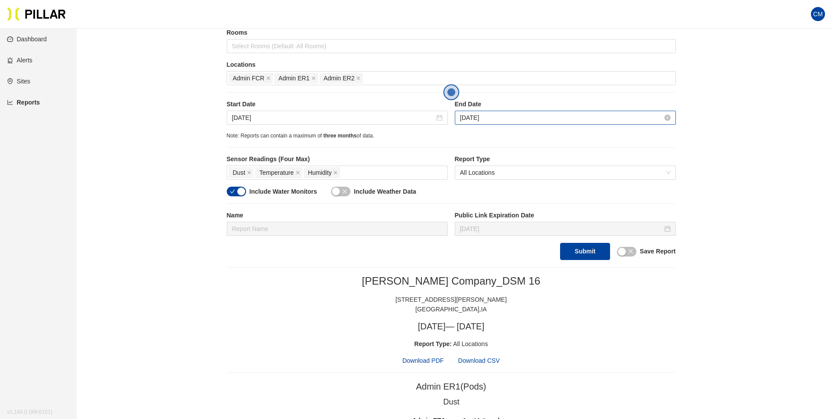
click at [495, 118] on input "[DATE]" at bounding box center [561, 118] width 203 height 10
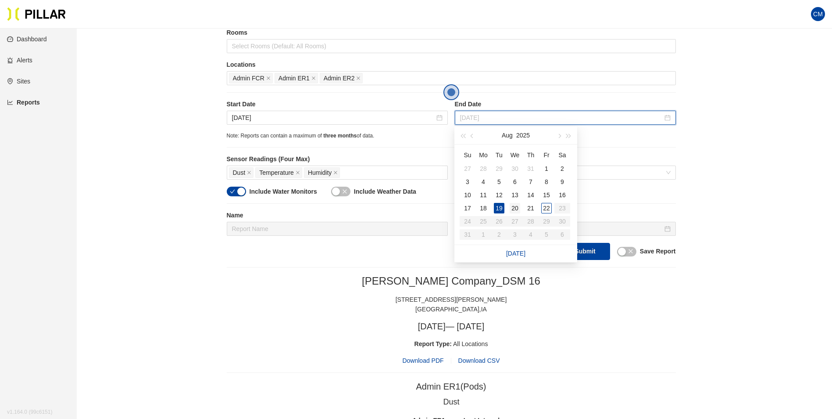
type input "[DATE]"
click at [516, 204] on div "20" at bounding box center [515, 208] width 11 height 11
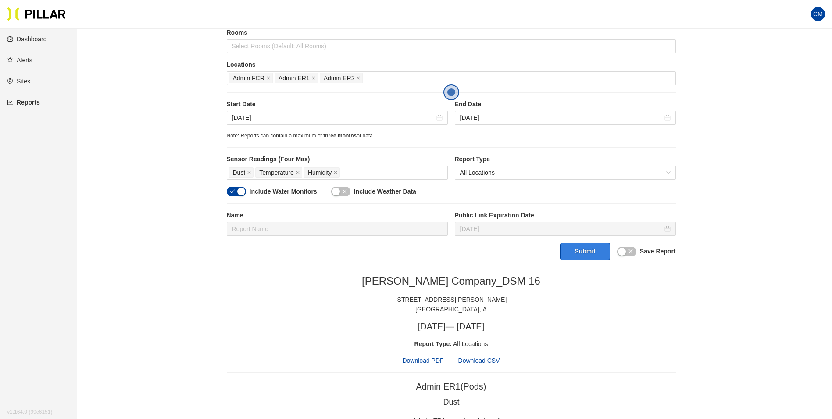
click at [582, 246] on button "Submit" at bounding box center [585, 251] width 50 height 17
click at [416, 360] on span "Download PDF" at bounding box center [422, 360] width 41 height 10
click at [402, 116] on input "[DATE]" at bounding box center [333, 118] width 203 height 10
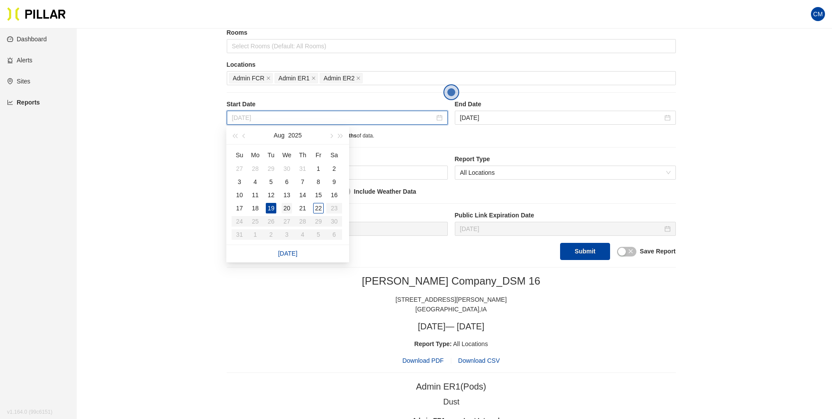
type input "[DATE]"
click at [287, 207] on div "20" at bounding box center [287, 208] width 11 height 11
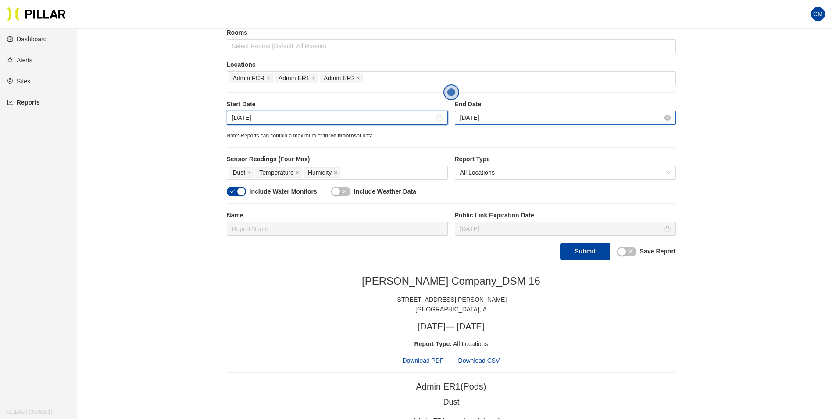
click at [535, 118] on input "[DATE]" at bounding box center [561, 118] width 203 height 10
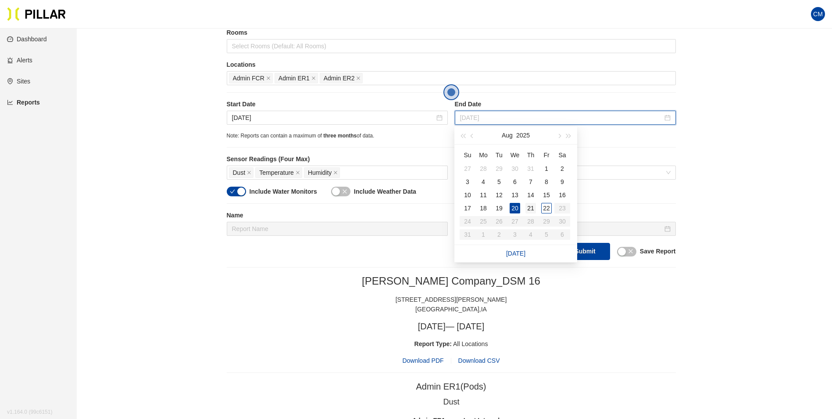
type input "[DATE]"
click at [527, 207] on div "21" at bounding box center [531, 208] width 11 height 11
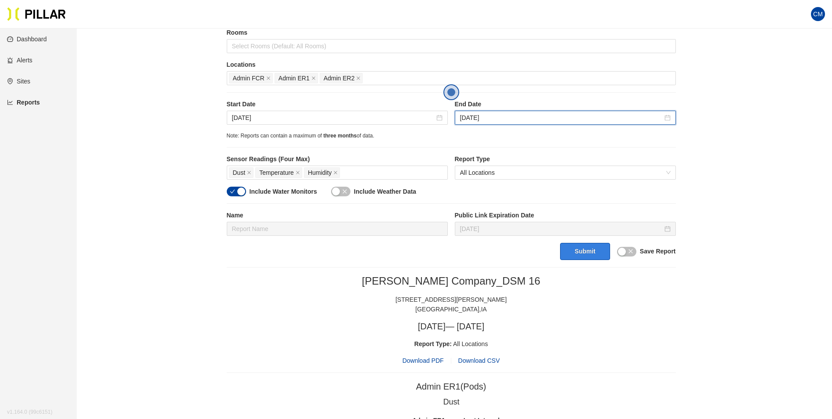
click at [588, 251] on button "Submit" at bounding box center [585, 251] width 50 height 17
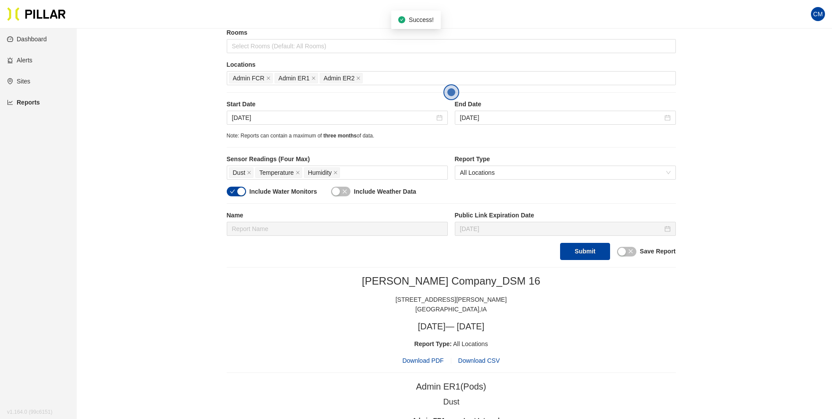
click at [425, 358] on span "Download PDF" at bounding box center [422, 360] width 41 height 10
click at [491, 129] on div "Start Date [DATE] End Date [DATE]" at bounding box center [451, 116] width 449 height 32
click at [251, 117] on input "[DATE]" at bounding box center [333, 118] width 203 height 10
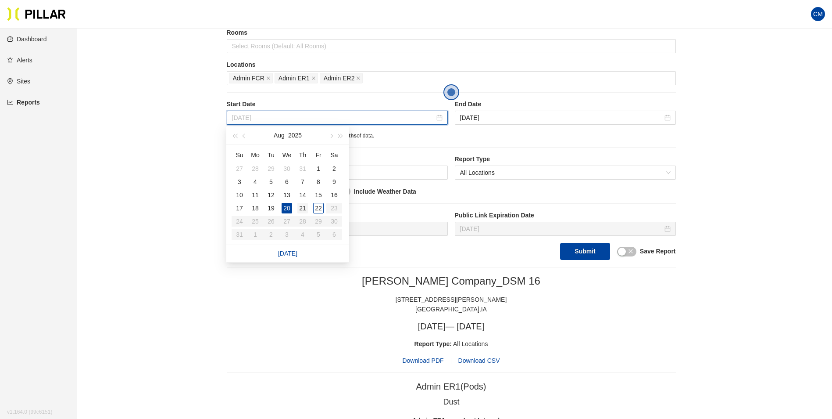
type input "[DATE]"
click at [303, 208] on div "21" at bounding box center [302, 208] width 11 height 11
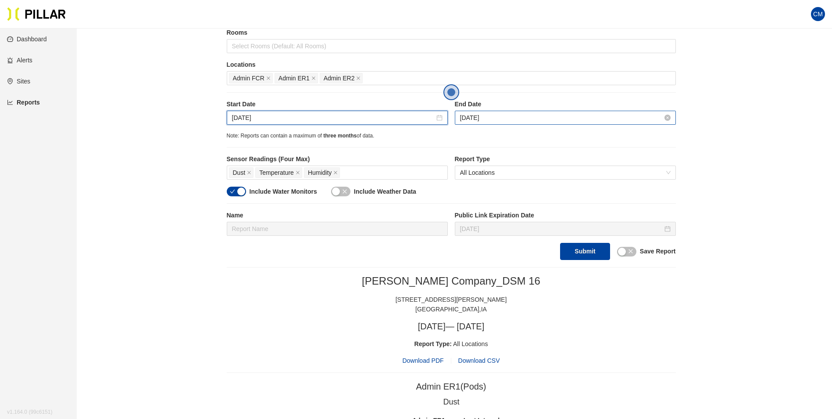
click at [486, 118] on input "[DATE]" at bounding box center [561, 118] width 203 height 10
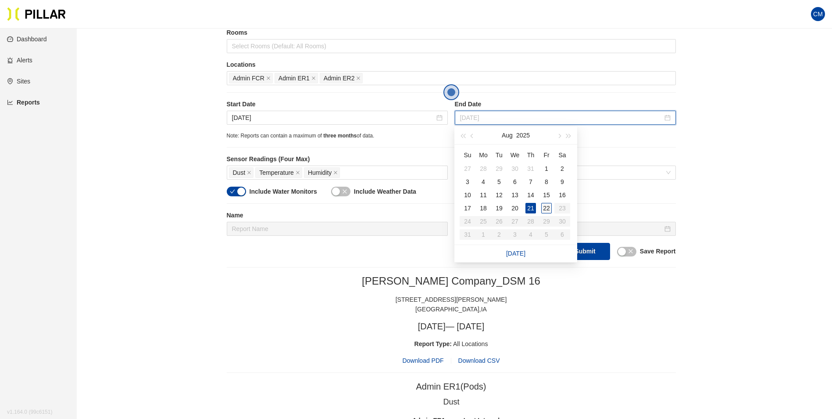
type input "[DATE]"
click at [544, 205] on div "22" at bounding box center [546, 208] width 11 height 11
